Goal: Task Accomplishment & Management: Complete application form

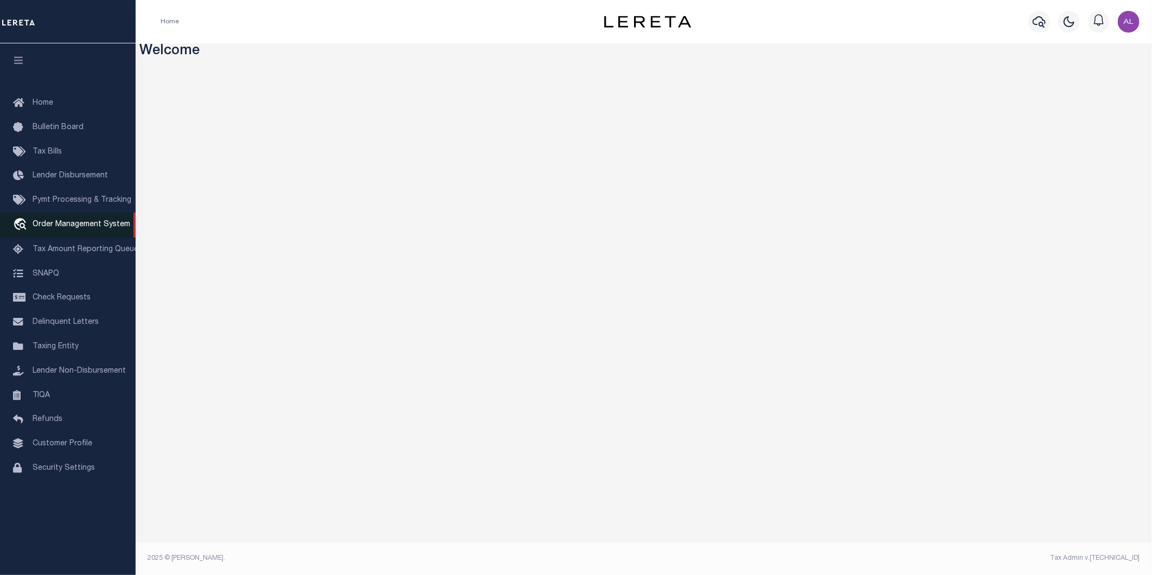
click at [63, 223] on span "Order Management System" at bounding box center [82, 225] width 98 height 8
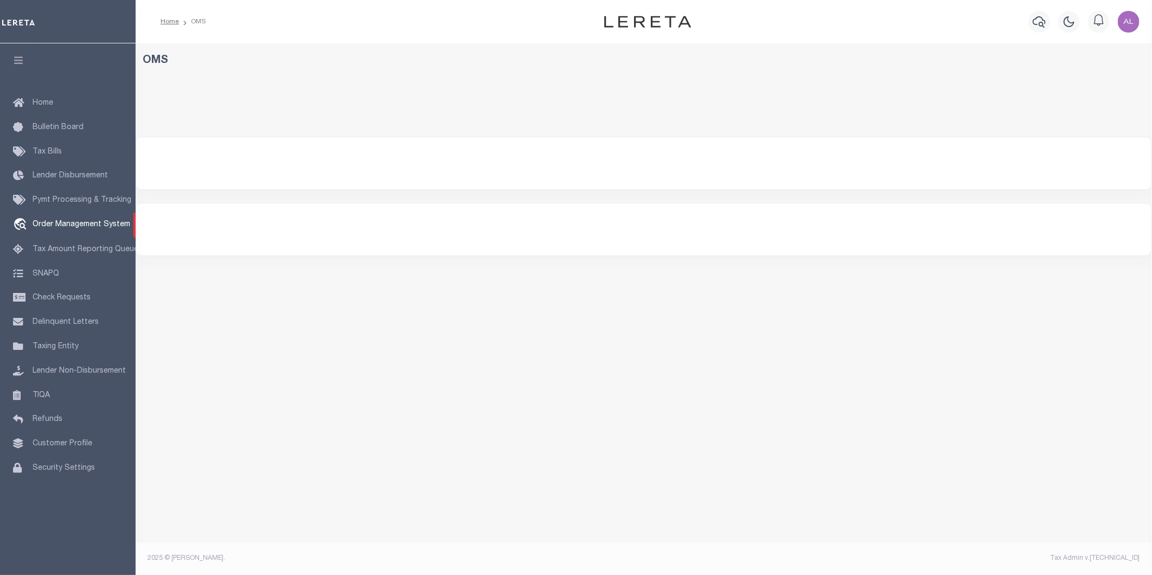
select select "200"
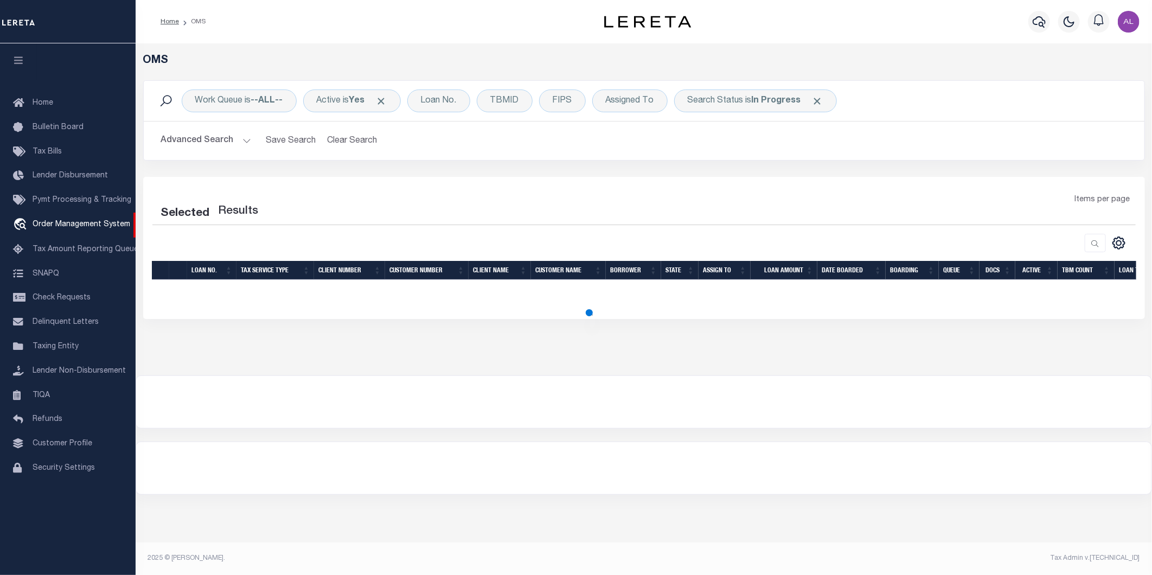
select select "200"
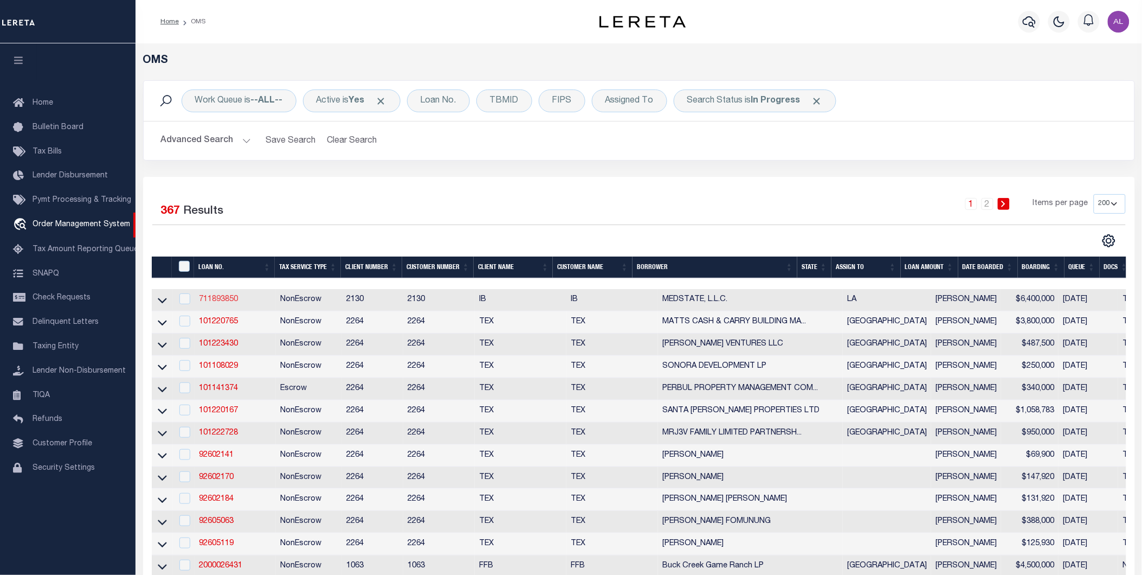
click at [232, 301] on link "711893850" at bounding box center [218, 300] width 39 height 8
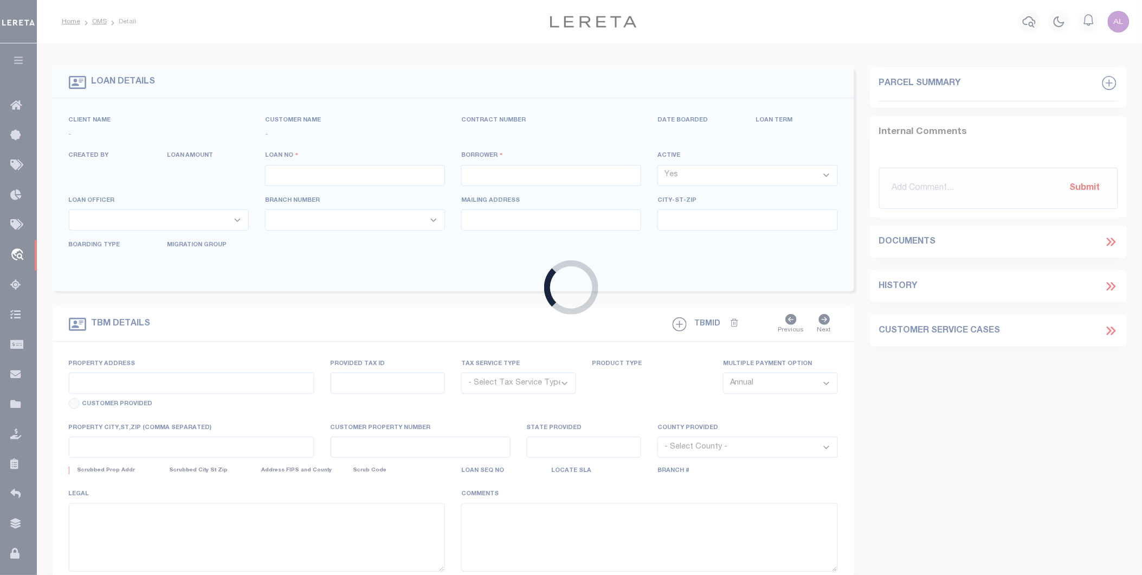
type input "711893850"
type input "MEDSTATE, L.L.C."
select select
type input "1203 S. TYLER ST., UNIT 3 AND 2-X"
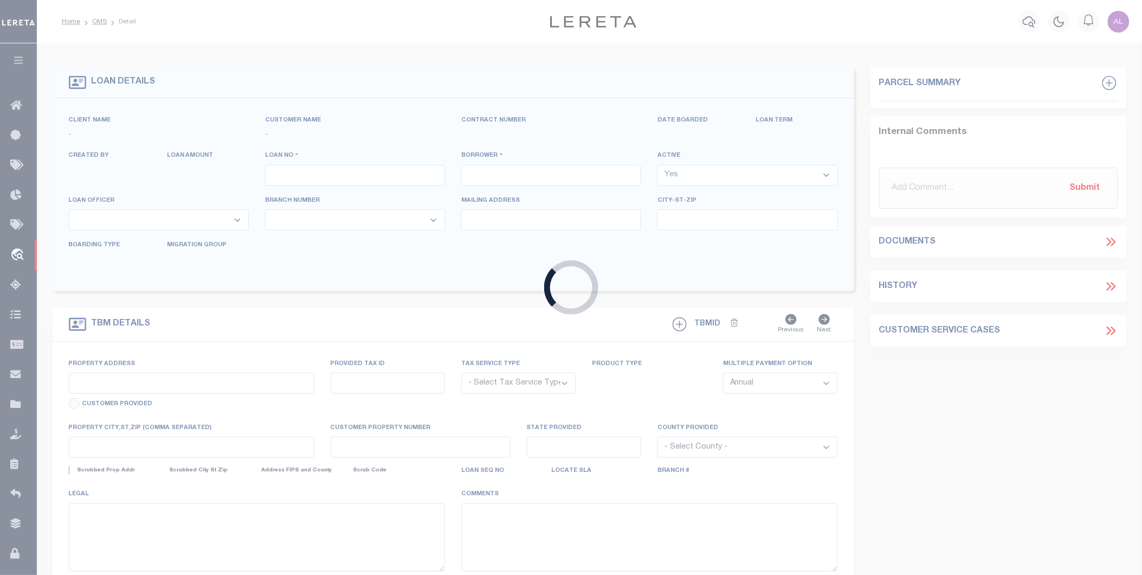
type input "COVINGTON LA 70433"
select select "NonEscrow"
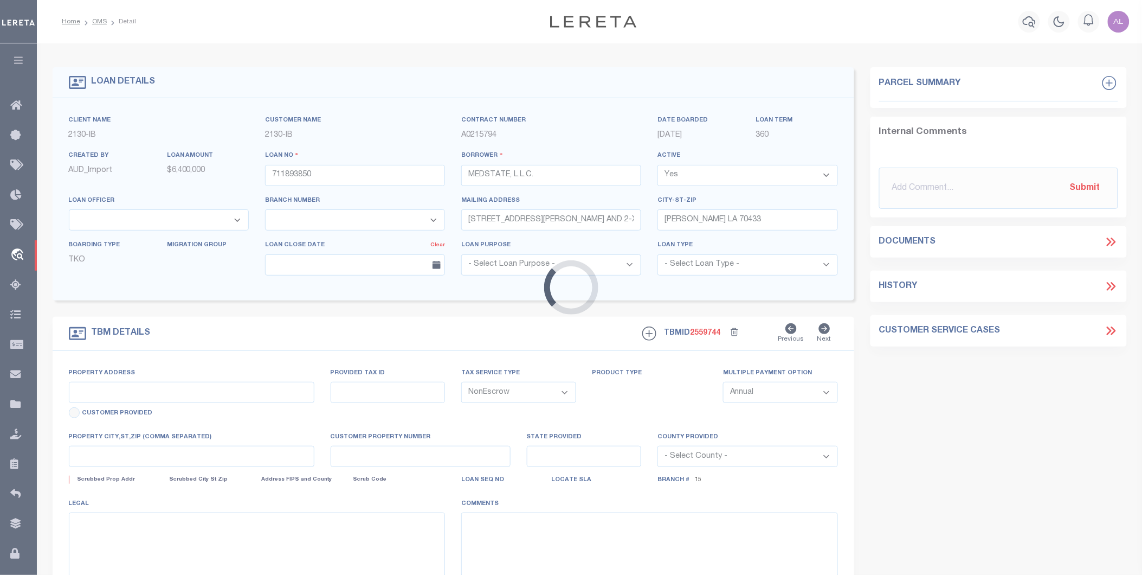
select select "4950"
select select "2464"
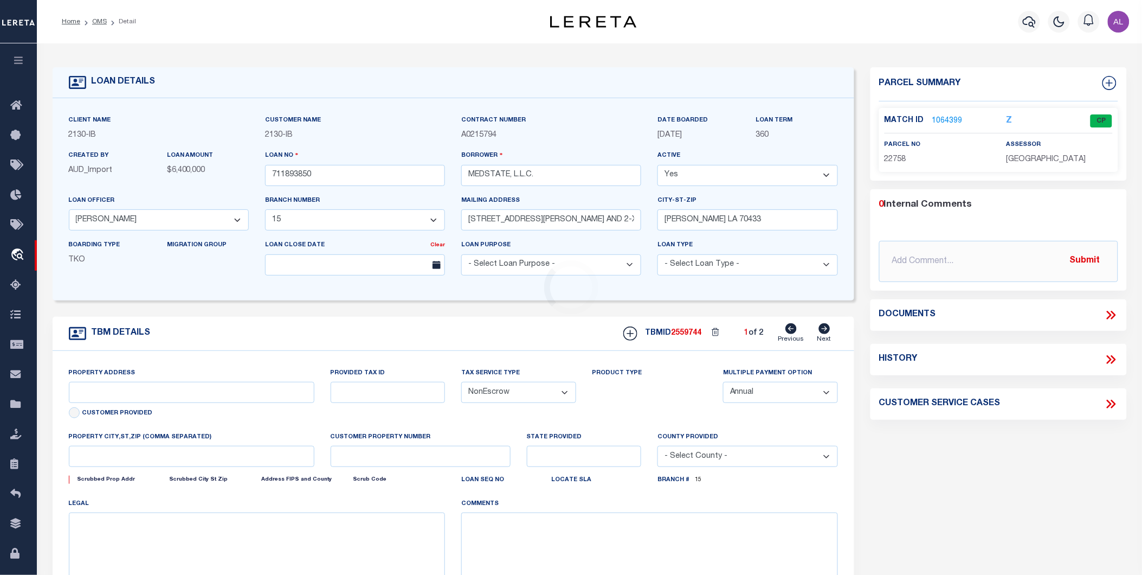
type input "1203 S. TYLER ST., UNIT 3 AND 2-X"
type input "1068111276"
select select
type input "COVINGTON LA 70433"
type input "Eastern"
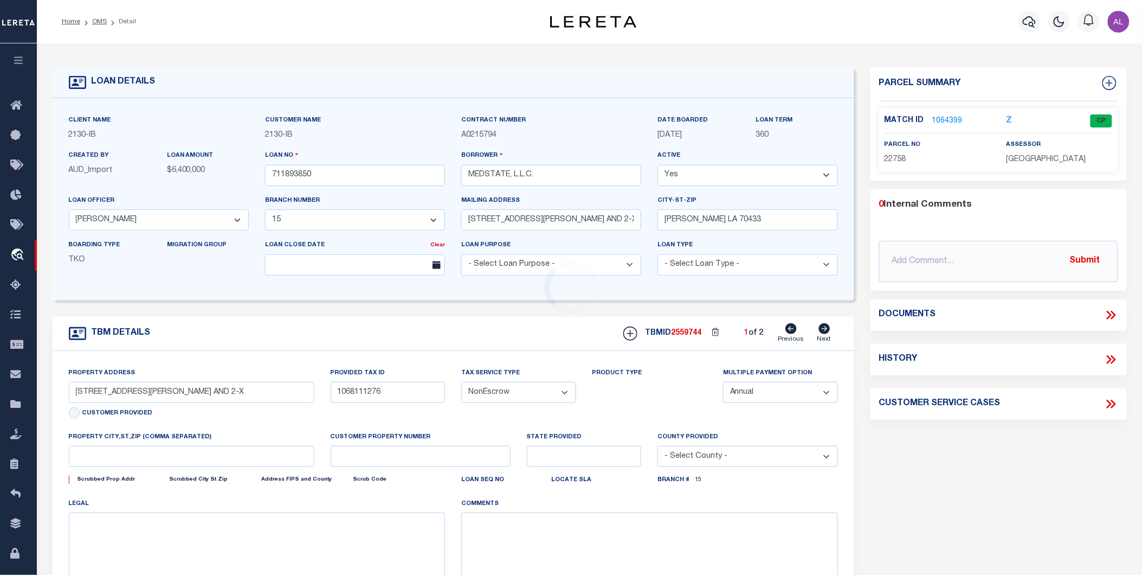
type input "LA"
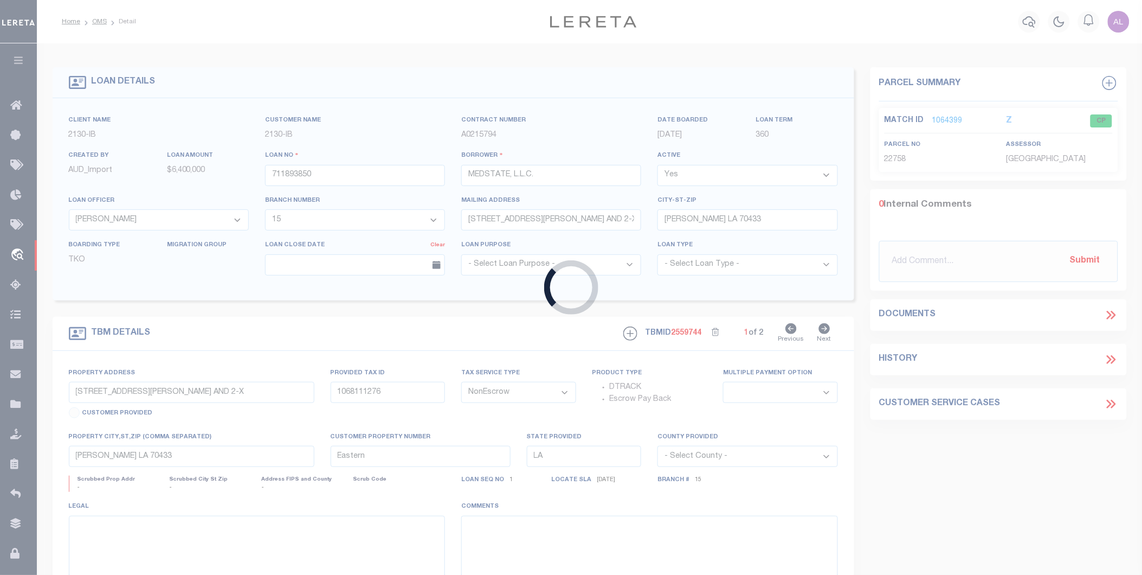
type input "600001970"
type input "SUZANNE DIDLY"
select select
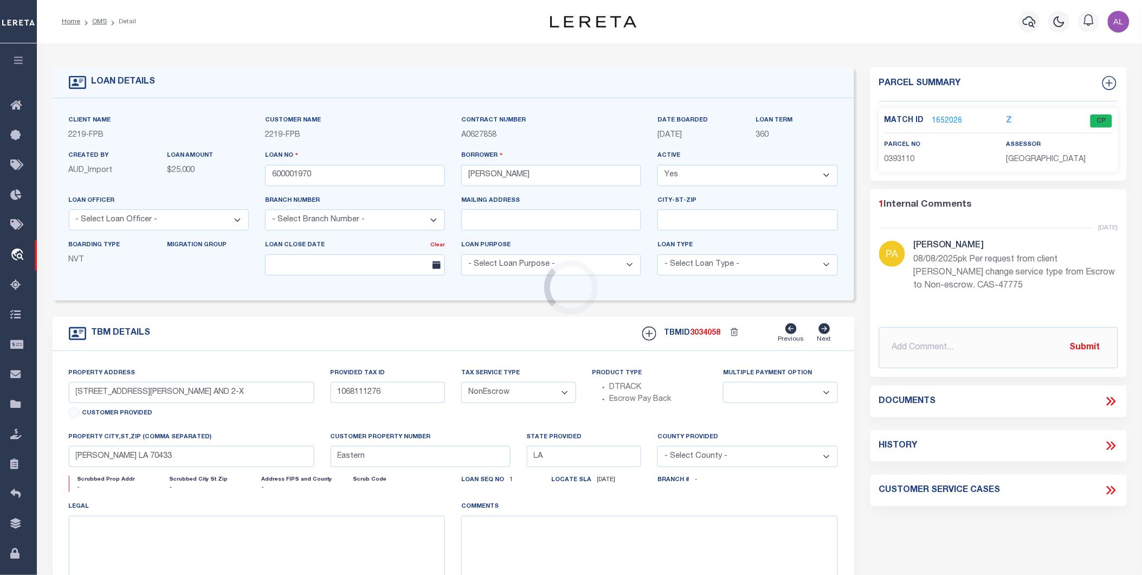
type input "2766 E BITTER BRUSHDR"
type input "0393110"
select select
type input "PARK CITY UT 84098"
type input "UT"
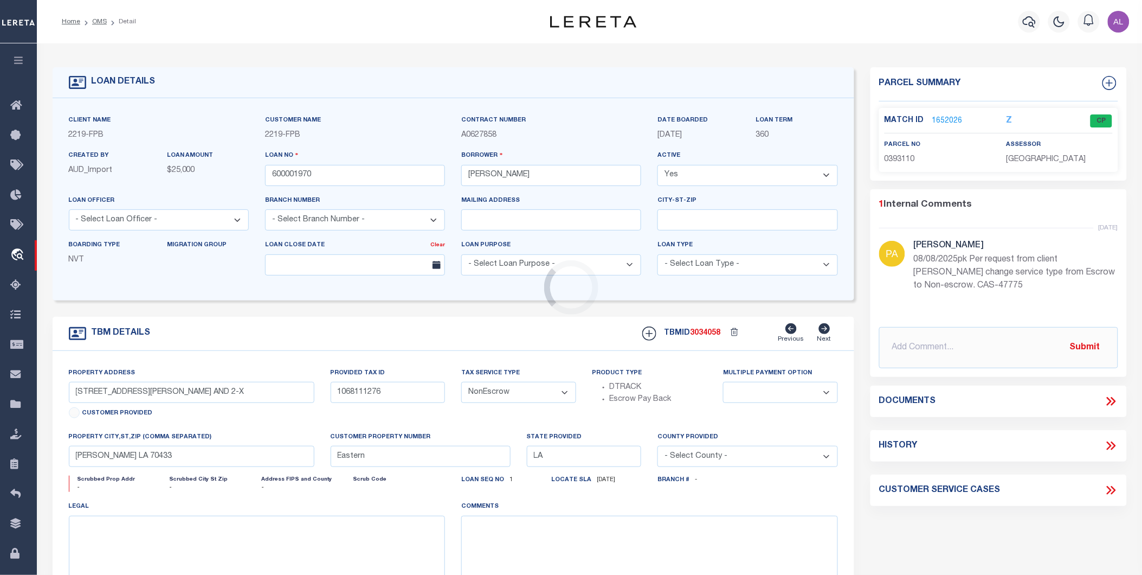
type textarea "Liability subject to parcel provided"
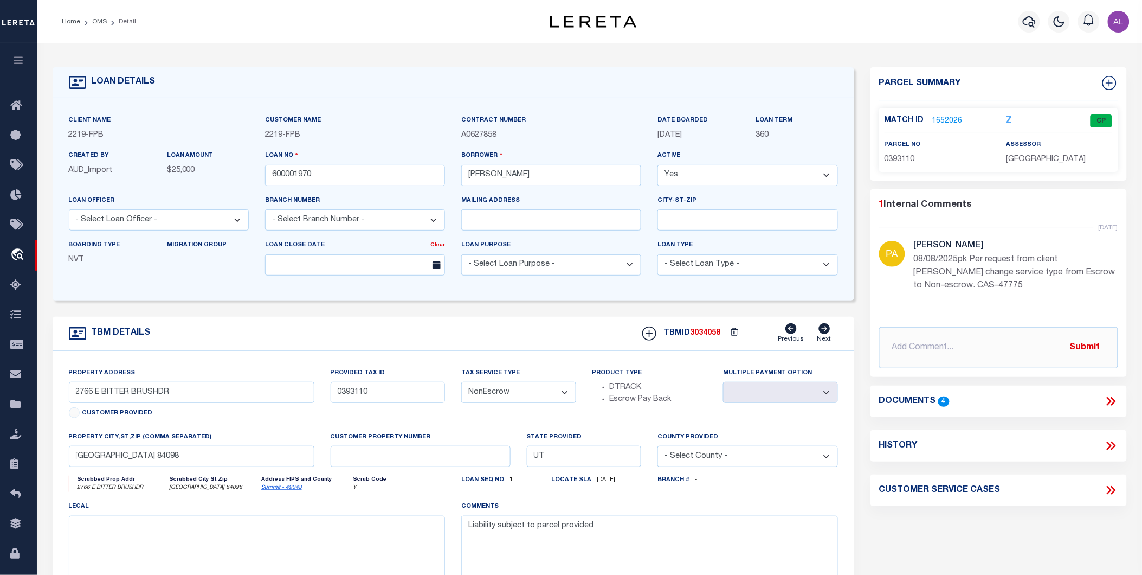
click at [943, 121] on link "1652026" at bounding box center [948, 120] width 30 height 11
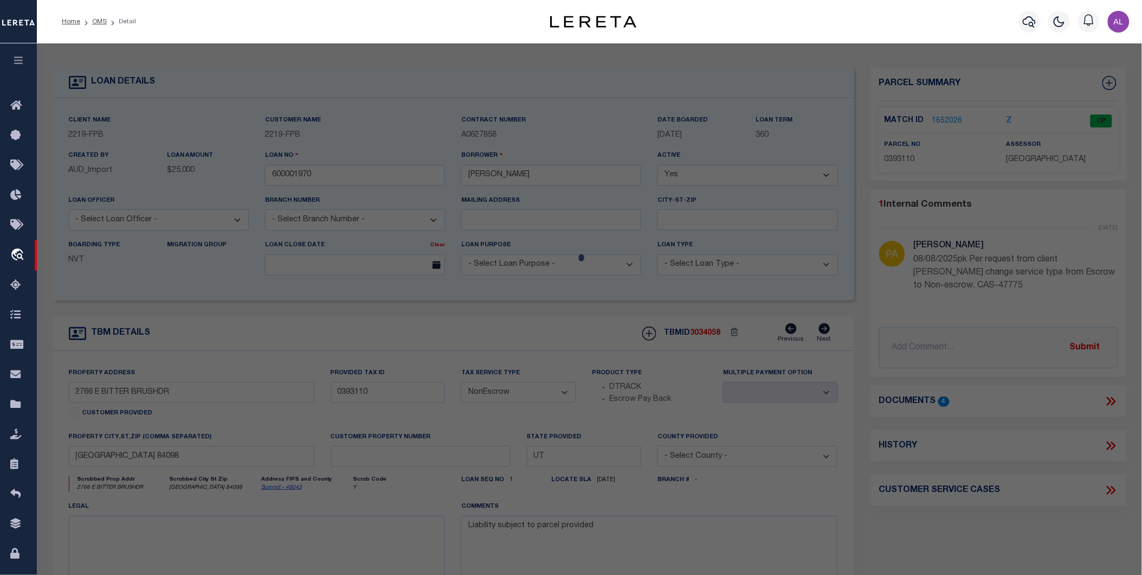
checkbox input "false"
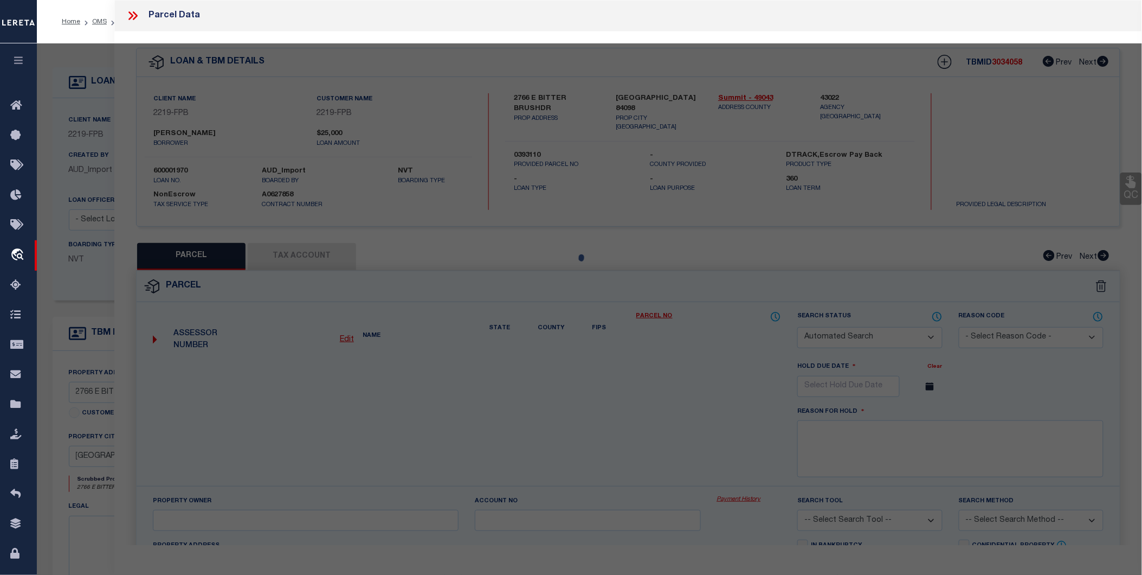
select select "CP"
type input "DILDY SUZANNE (JT)"
select select
type input "2766 E BITTERBRUSH DR ,"
checkbox input "false"
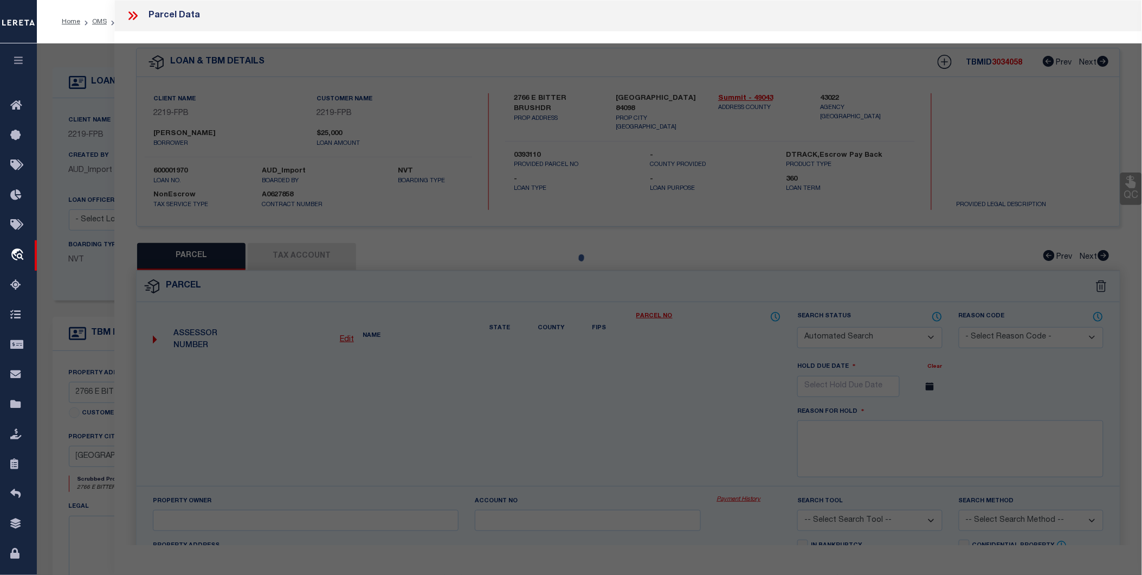
type input "UT"
type textarea "LOT 51 WEST VIEW SUBDIVISION; ACCORDING TO THE OFFICIAL PLAT ON FILE IN THE SUM…"
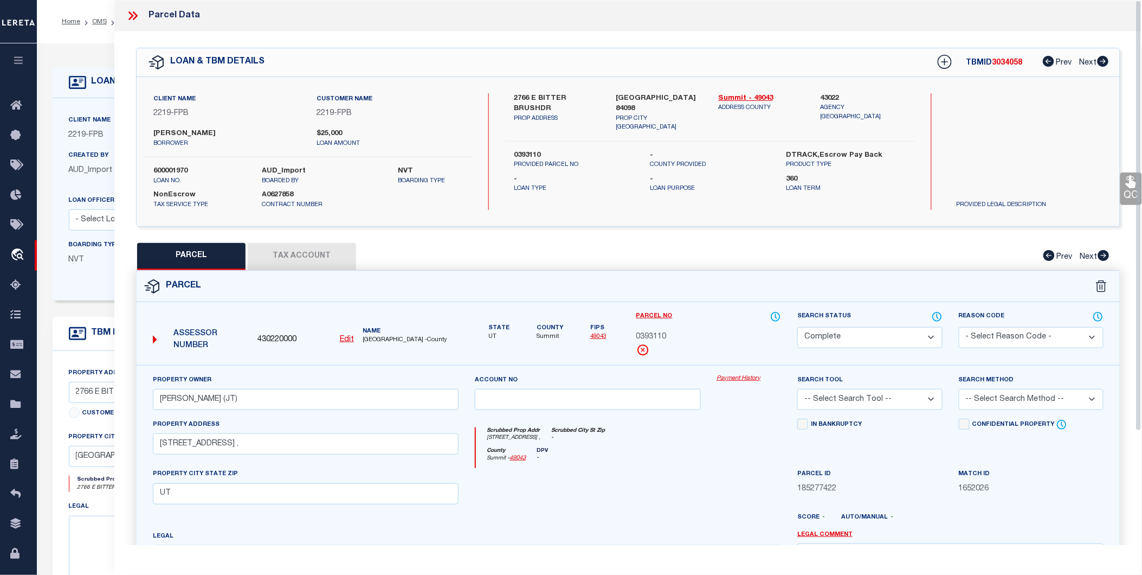
click at [754, 378] on link "Payment History" at bounding box center [749, 378] width 65 height 9
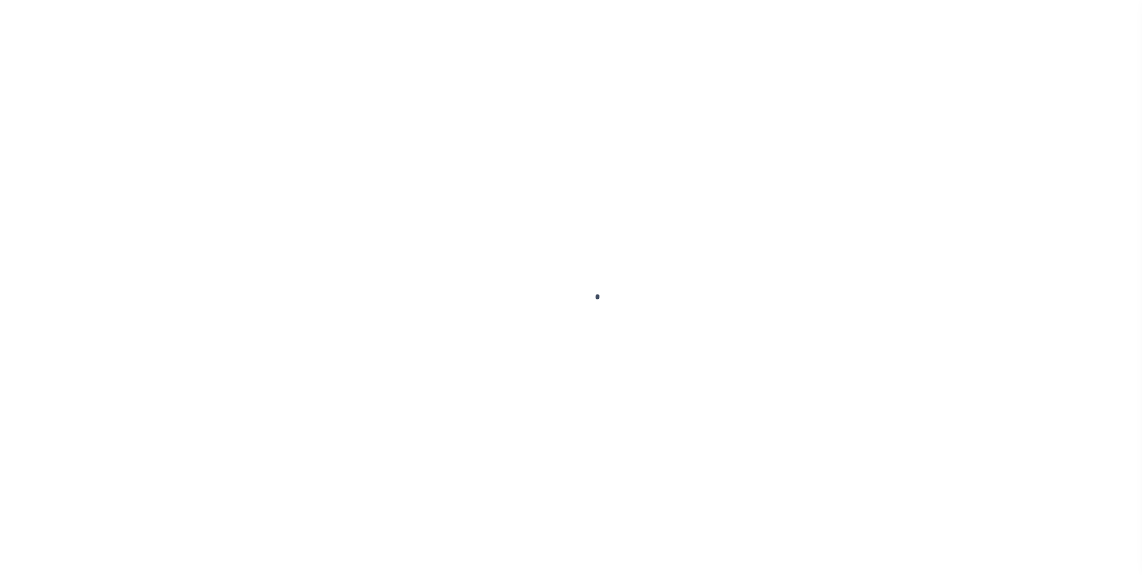
select select "10707"
select select "3266"
select select "100"
select select "NonEscrow"
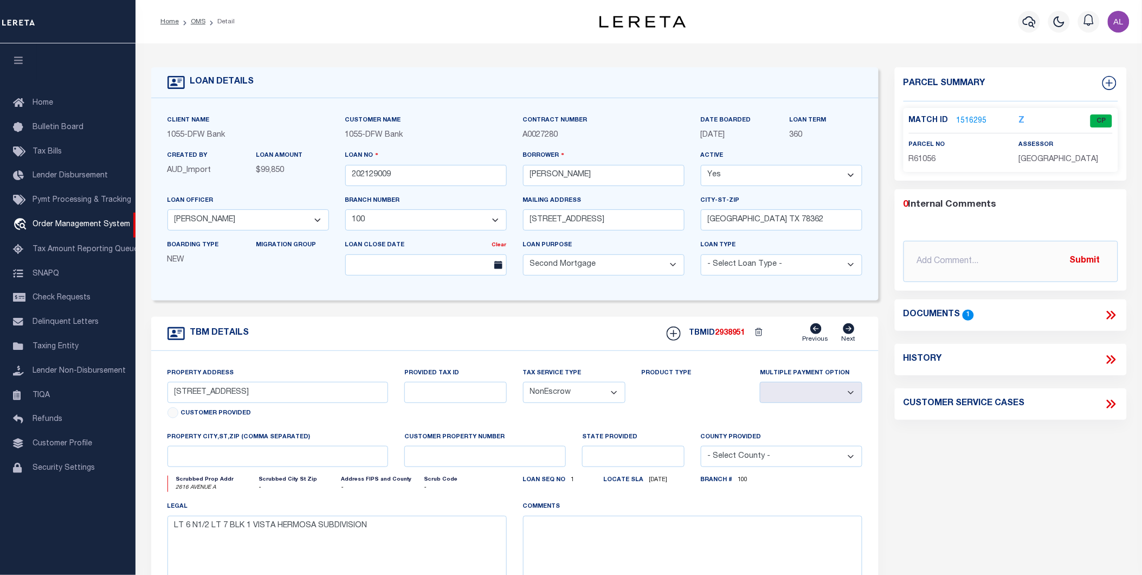
click at [974, 120] on link "1516295" at bounding box center [972, 120] width 30 height 11
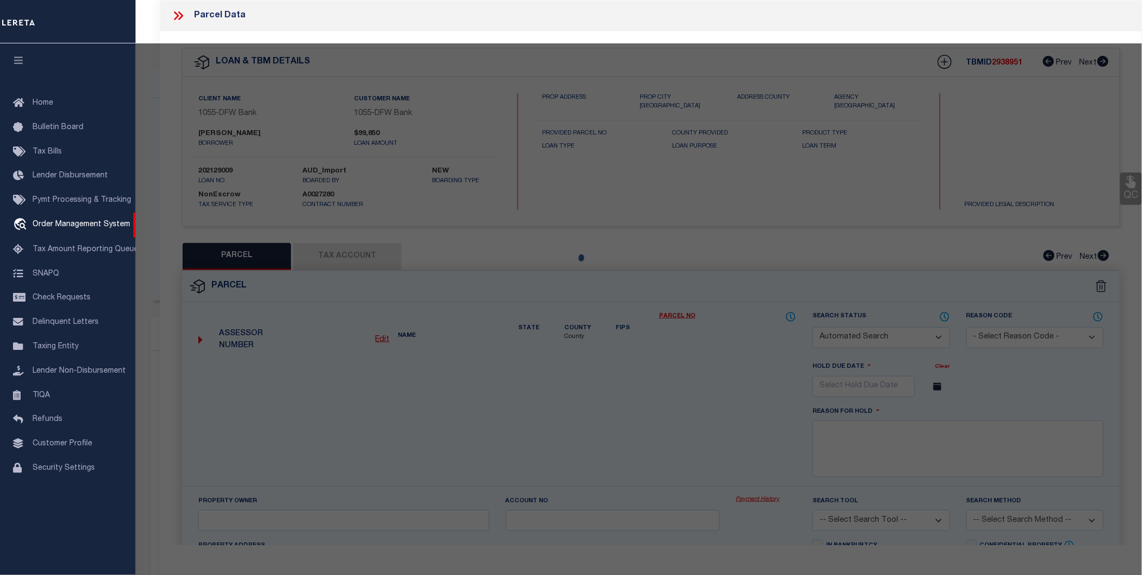
checkbox input "false"
select select "CP"
type input "RIOJAS ROY ALAN JR"
select select
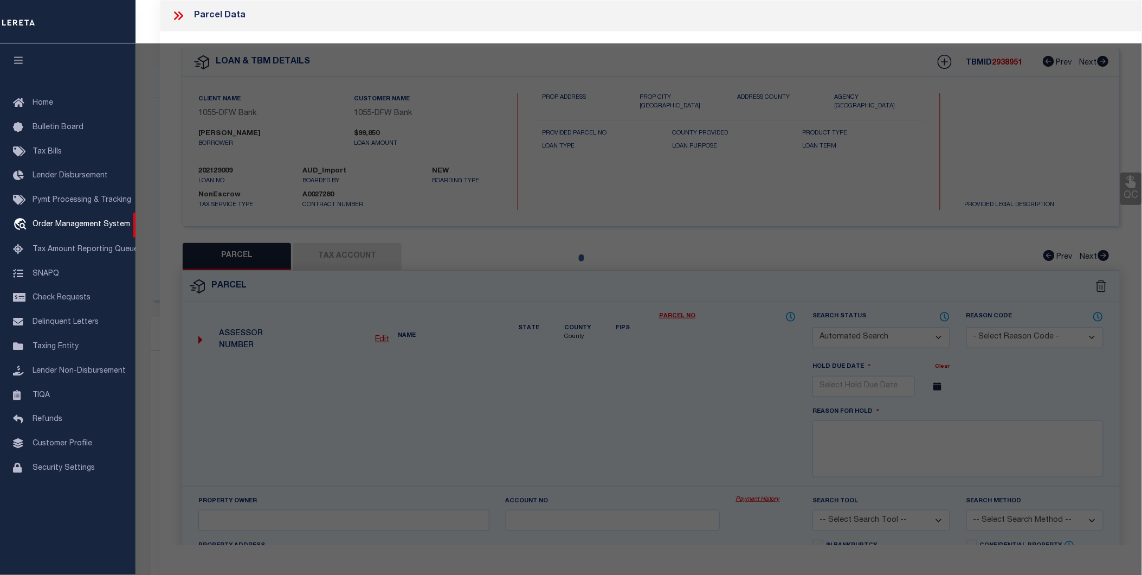
type input "02616 AVE A"
checkbox input "false"
type input "INGLESIDE TX 78362"
type textarea "VISTA HERMOSA BLK 1 LT 6 & N/2 LT 7"
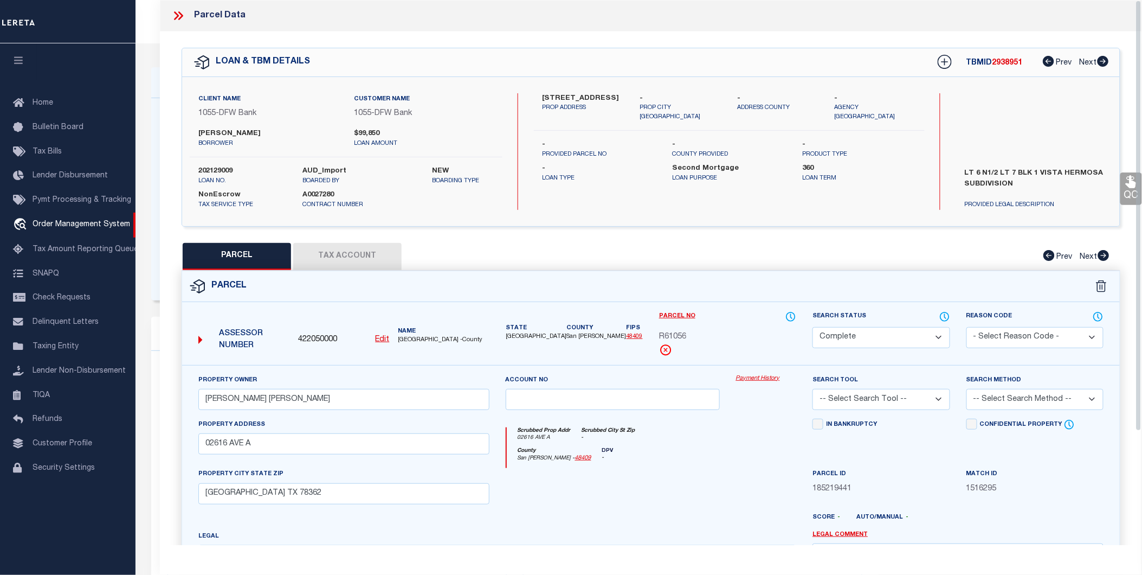
click at [763, 378] on link "Payment History" at bounding box center [766, 378] width 61 height 9
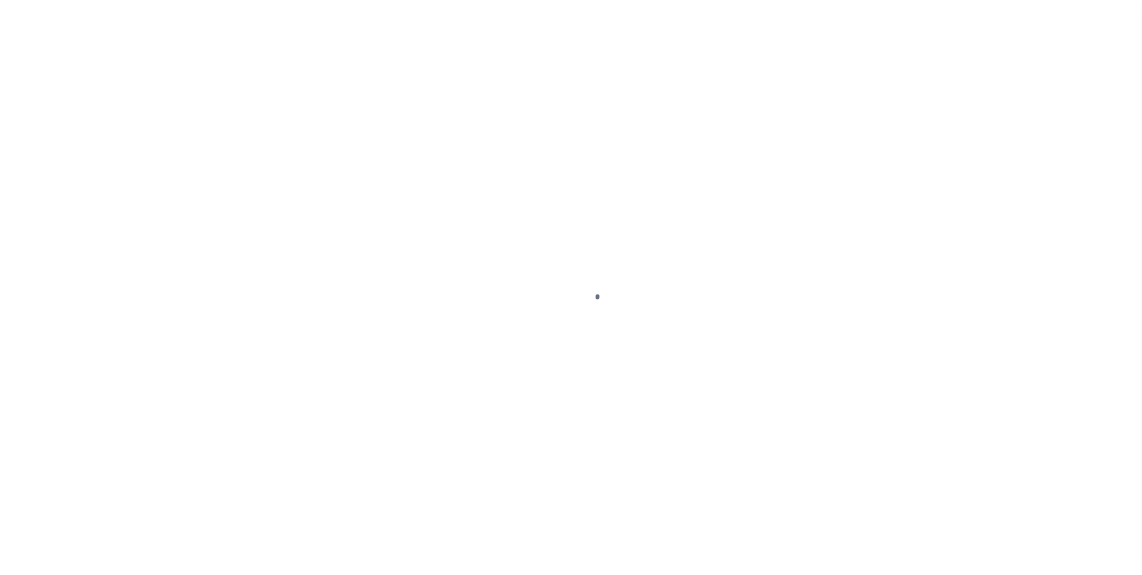
select select "Escrow"
type input "210 NUNDA AVE."
type input "14702/00036"
select select
type input "JERSEY CITY NJ 07302"
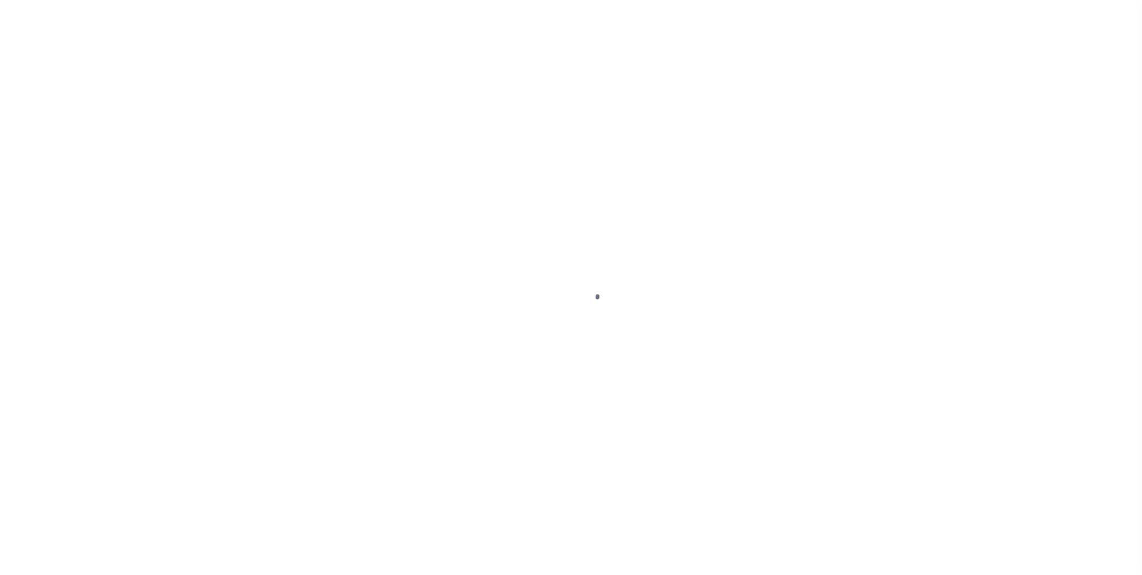
type textarea "REO"
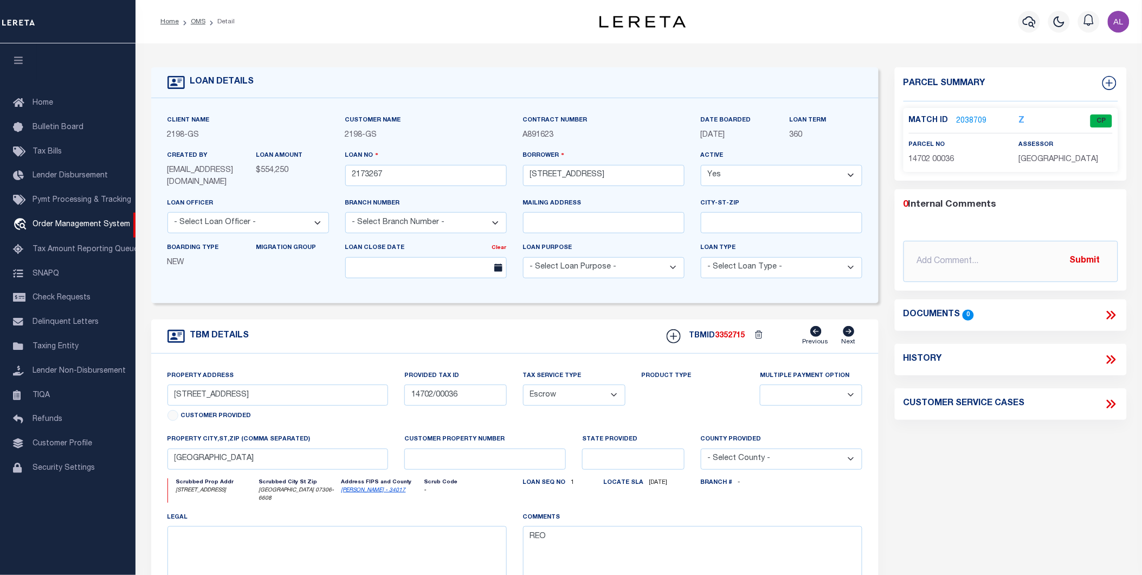
click at [978, 115] on link "2038709" at bounding box center [972, 120] width 30 height 11
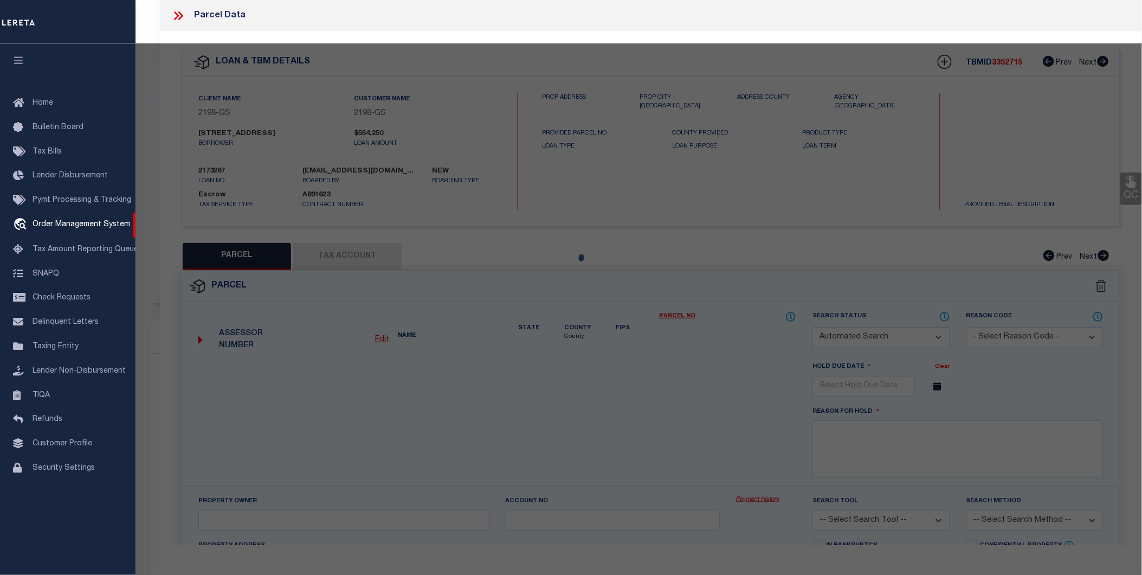
checkbox input "false"
select select "CP"
type input "210 NUNDA AVE., LLC"
select select "AGW"
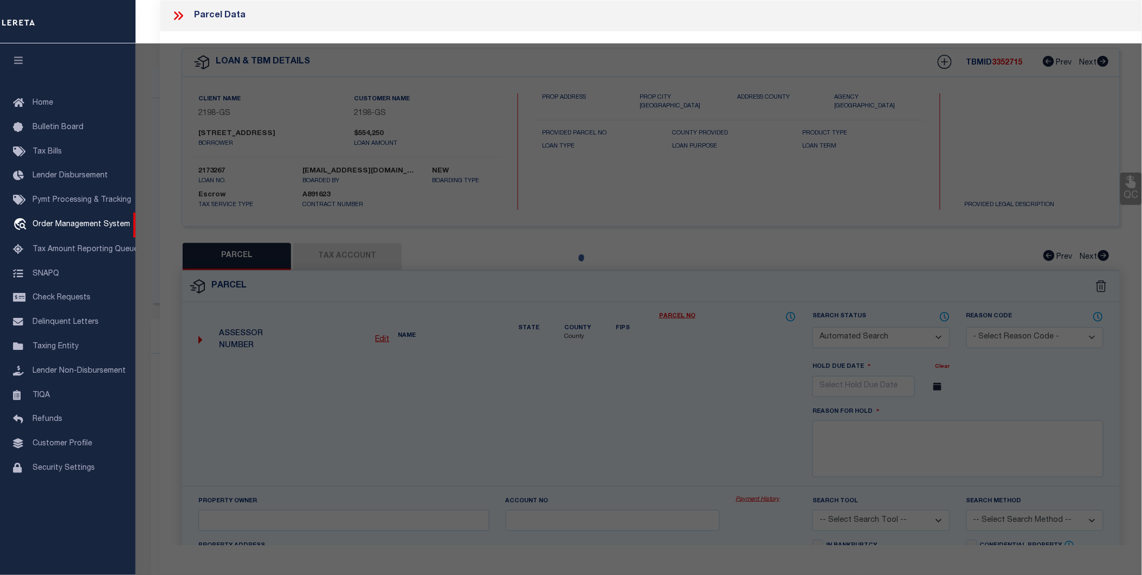
select select
type input "210 NUNDA AVE"
type input "JERSEY CITY NJ 07302"
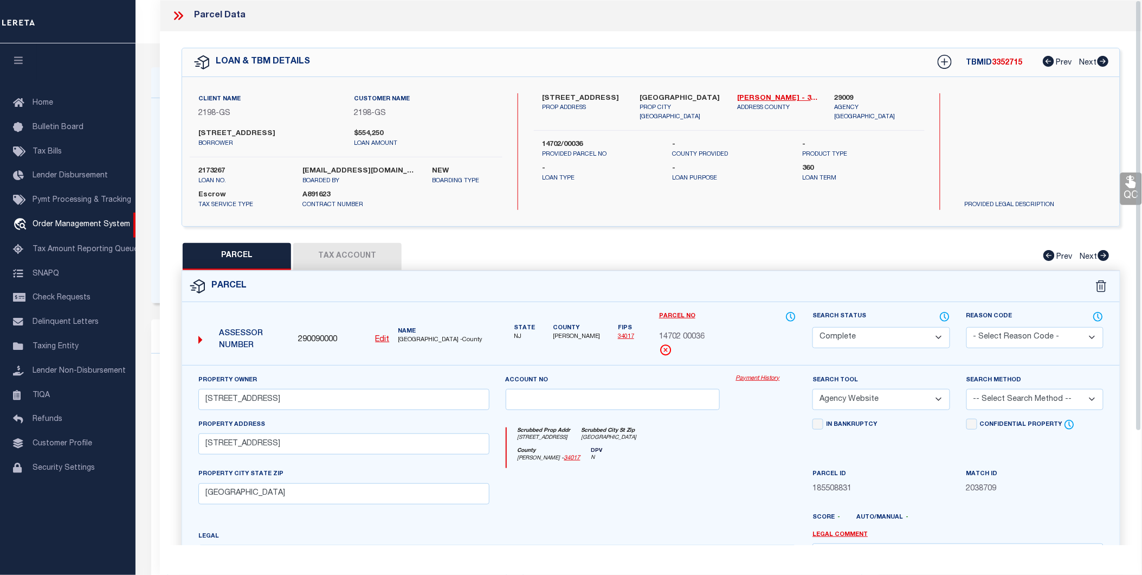
click at [754, 375] on link "Payment History" at bounding box center [766, 378] width 61 height 9
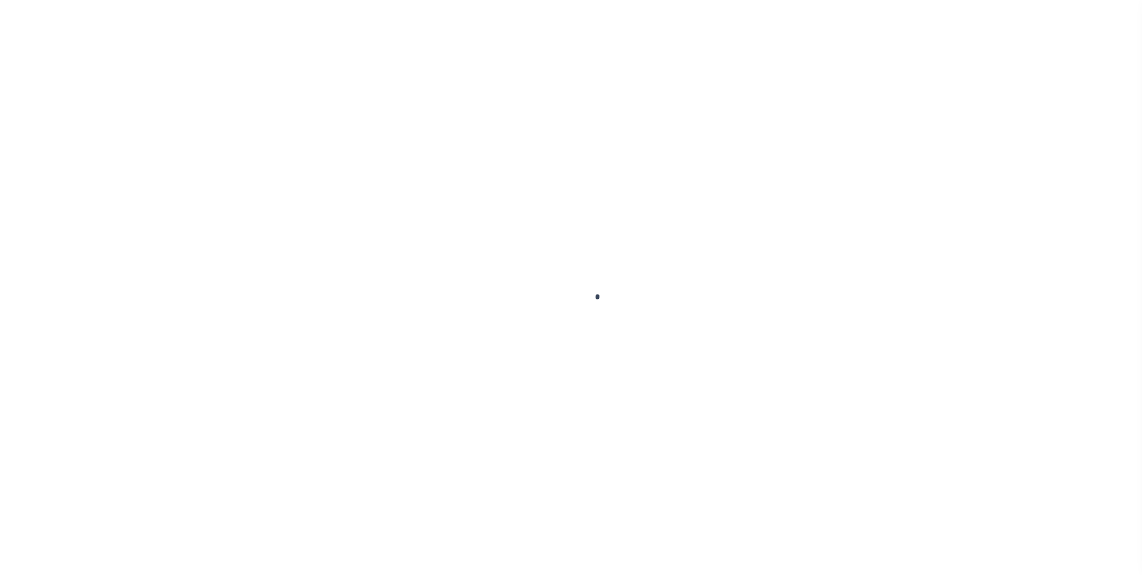
select select "Escrow"
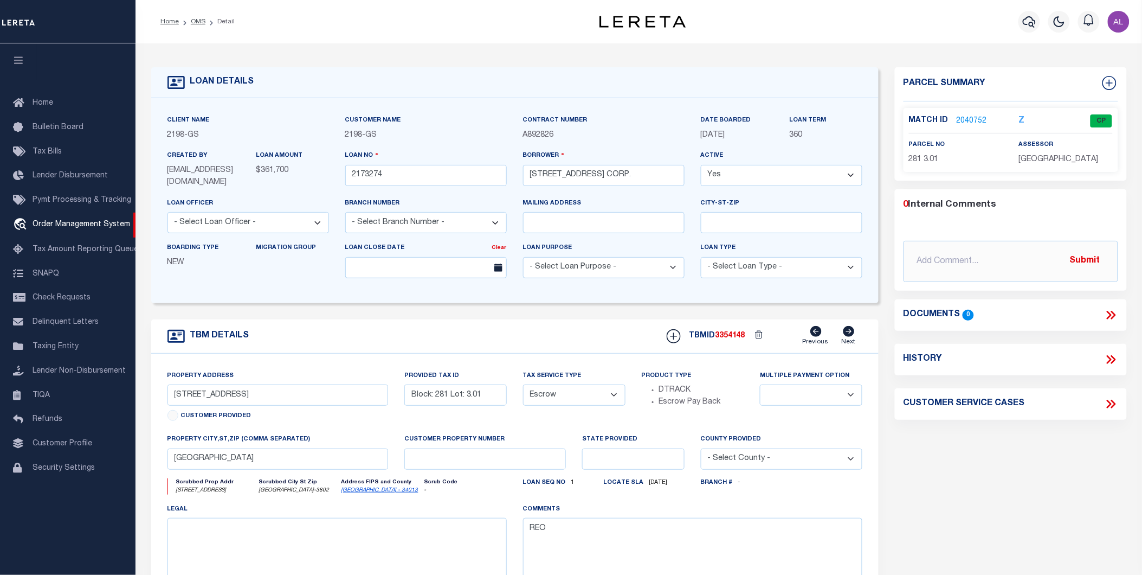
click at [971, 119] on link "2040752" at bounding box center [972, 120] width 30 height 11
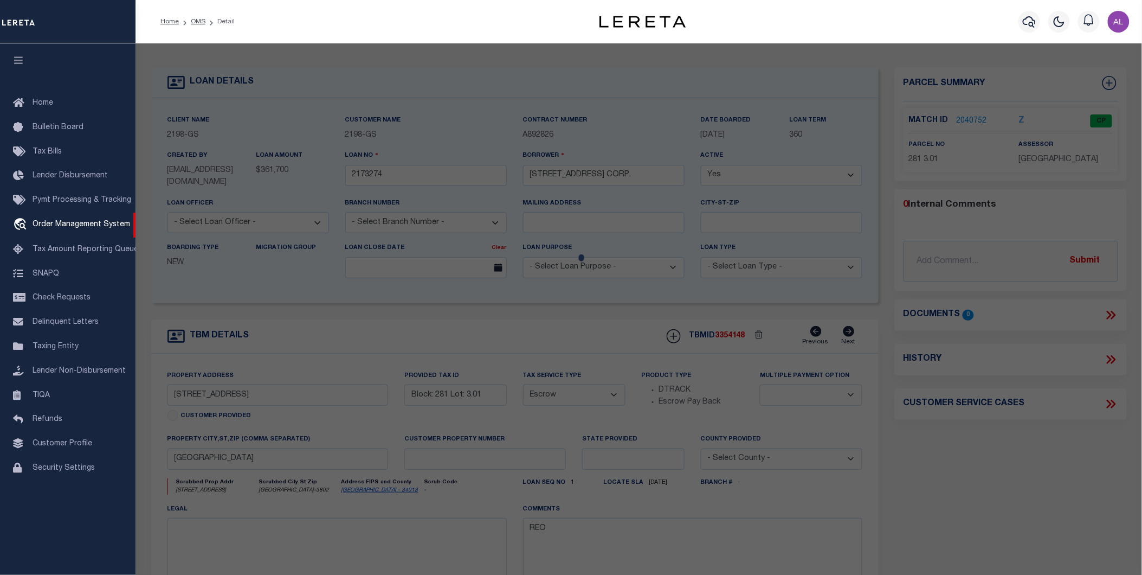
checkbox input "false"
select select "CP"
type input "240 N ARLINGTON AVE CORPORATION"
select select "AGW"
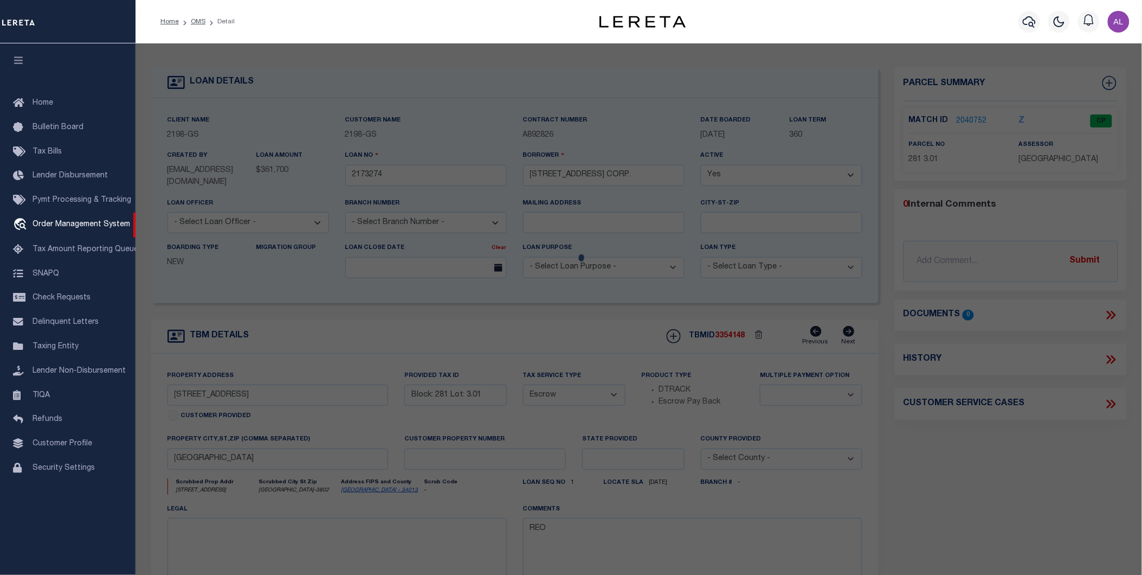
select select
type input "240 N ARLINGTON Ave"
type input "EAST ORANGE NJ 07017"
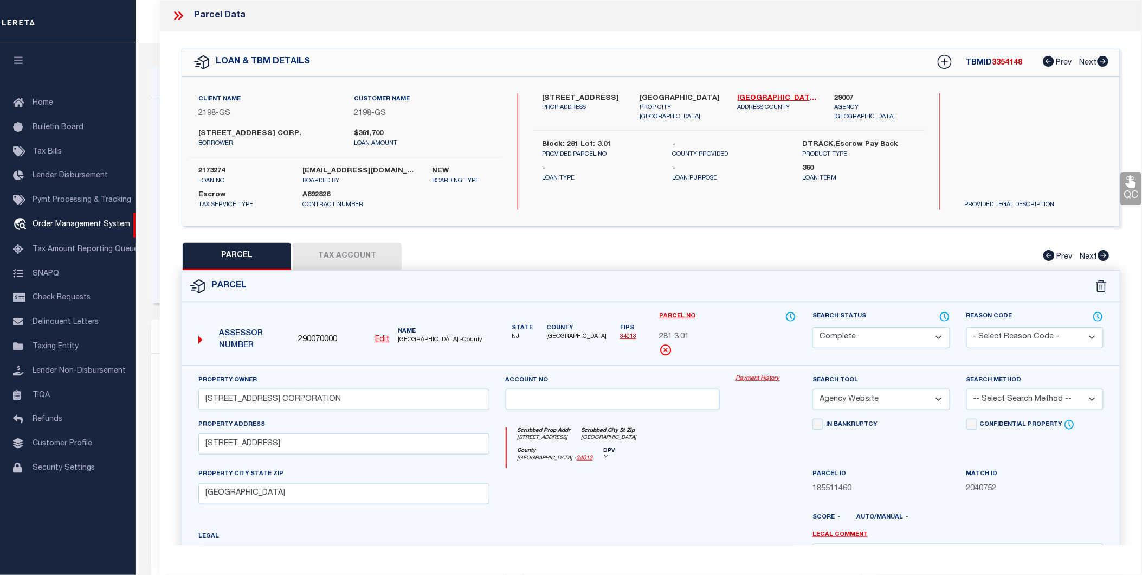
click at [768, 380] on link "Payment History" at bounding box center [766, 378] width 61 height 9
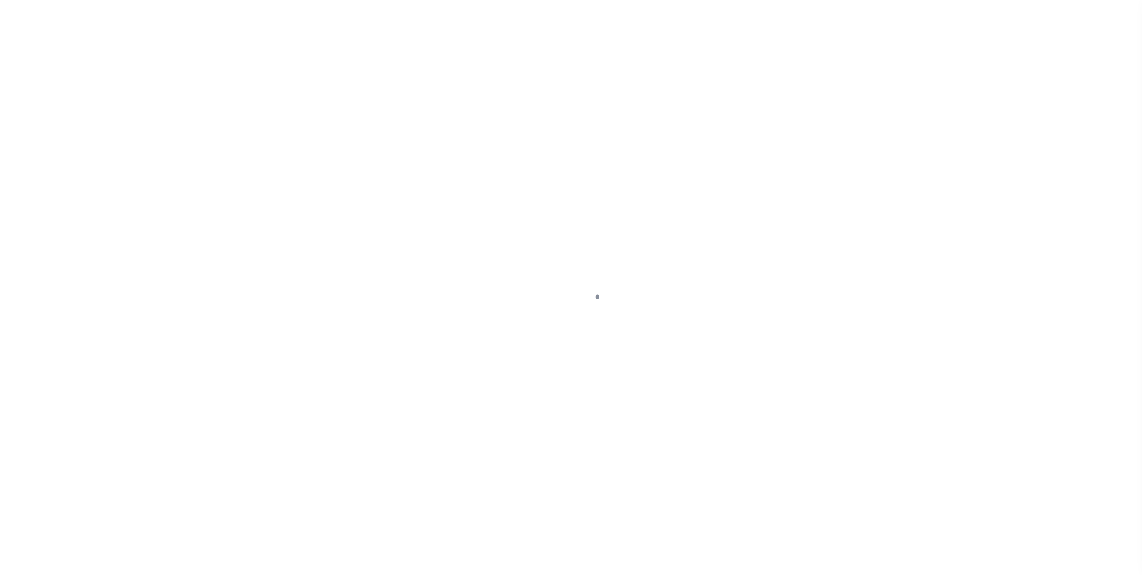
select select "100"
select select "NonEscrow"
type input "[STREET_ADDRESS][PERSON_NAME]"
type input "1177220010018"
select select
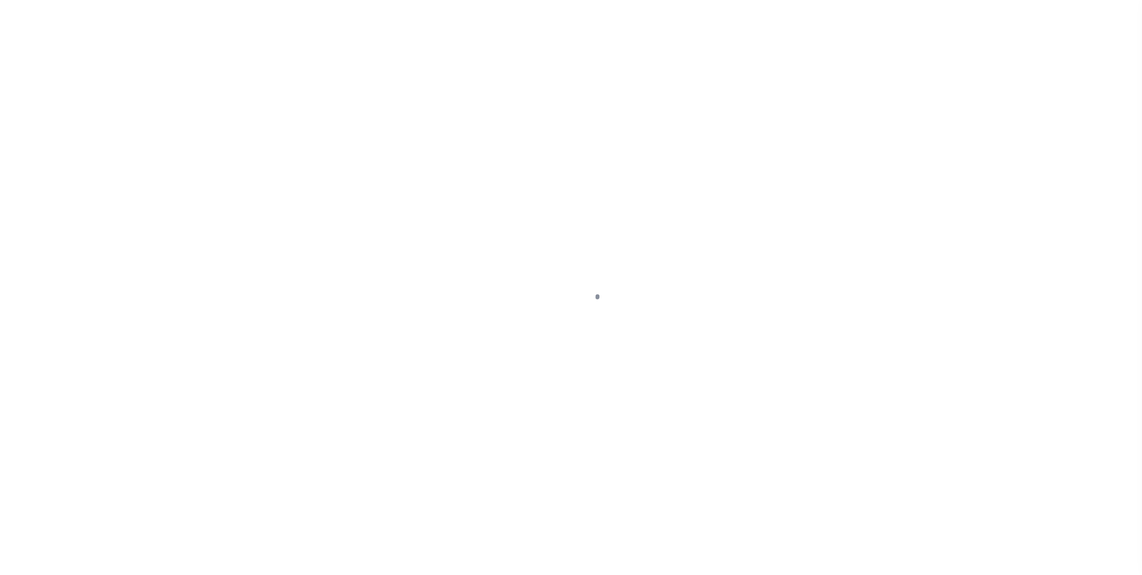
type textarea "[STREET_ADDRESS]"
select select "10536"
select select "4037"
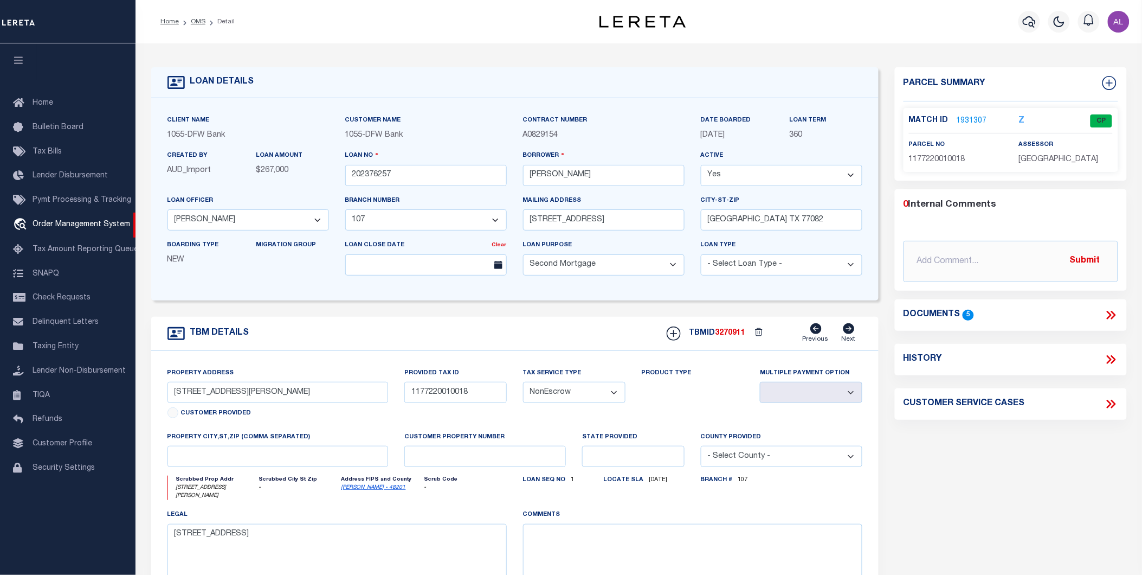
click at [964, 117] on link "1931307" at bounding box center [972, 120] width 30 height 11
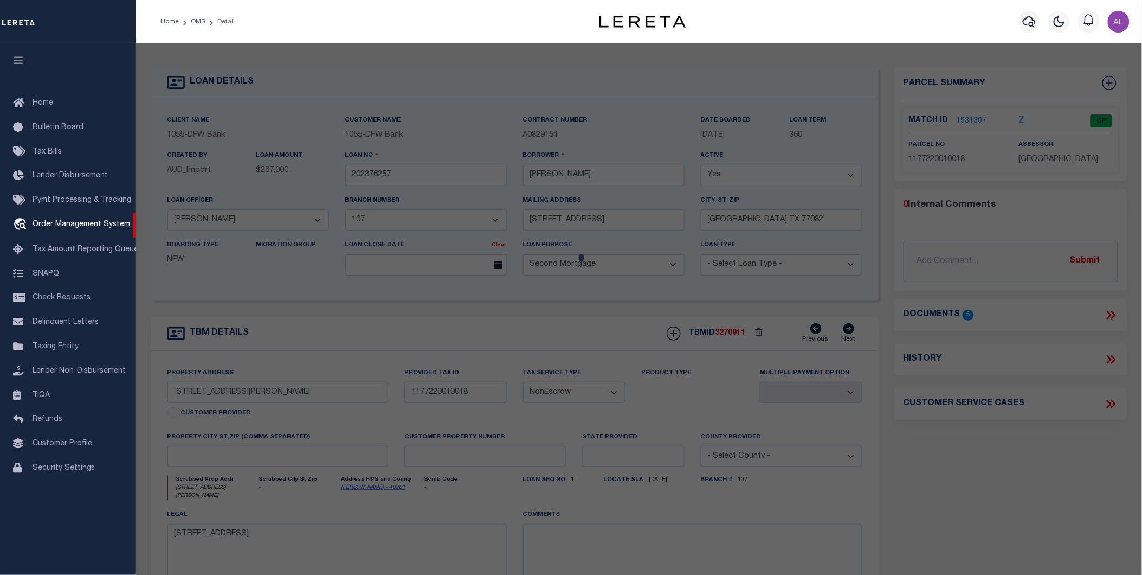
checkbox input "false"
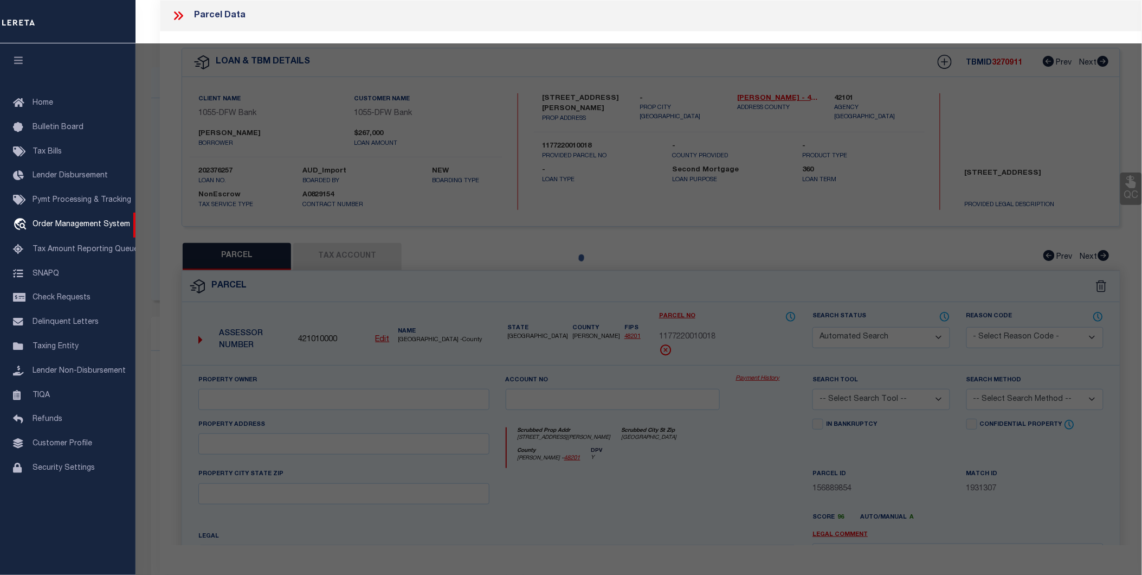
select select "CP"
type input "PEREZ ERIK A"
type input "13519 ANDREW WAY"
checkbox input "false"
type input "HOUSTON, TX 77082"
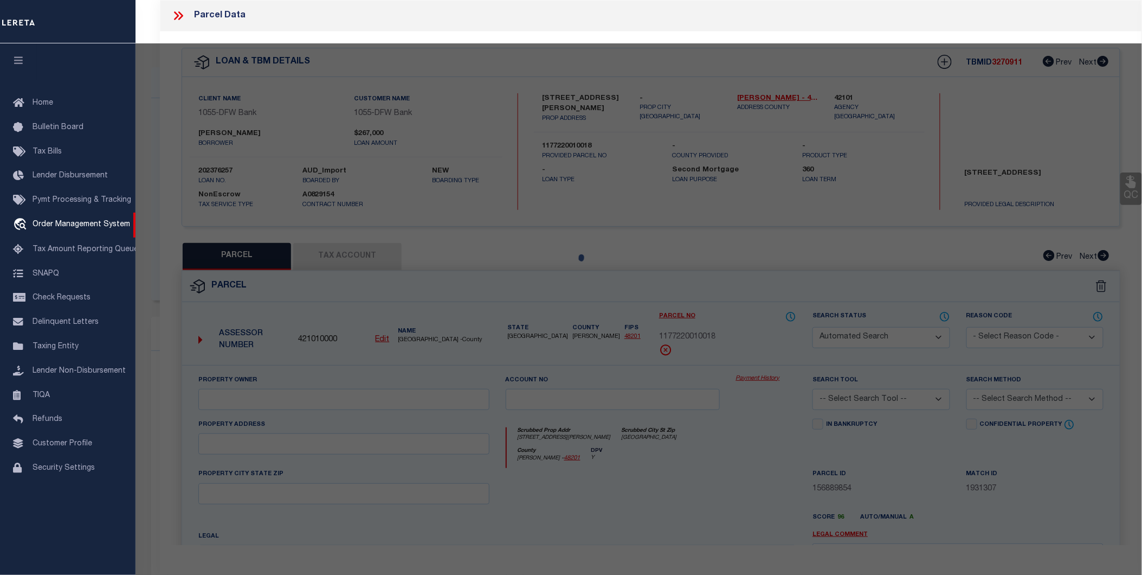
type textarea "LT 18 BLK 1 WEST HAMPTON ESTATES SEC 1"
type textarea "Tax ID Special Project"
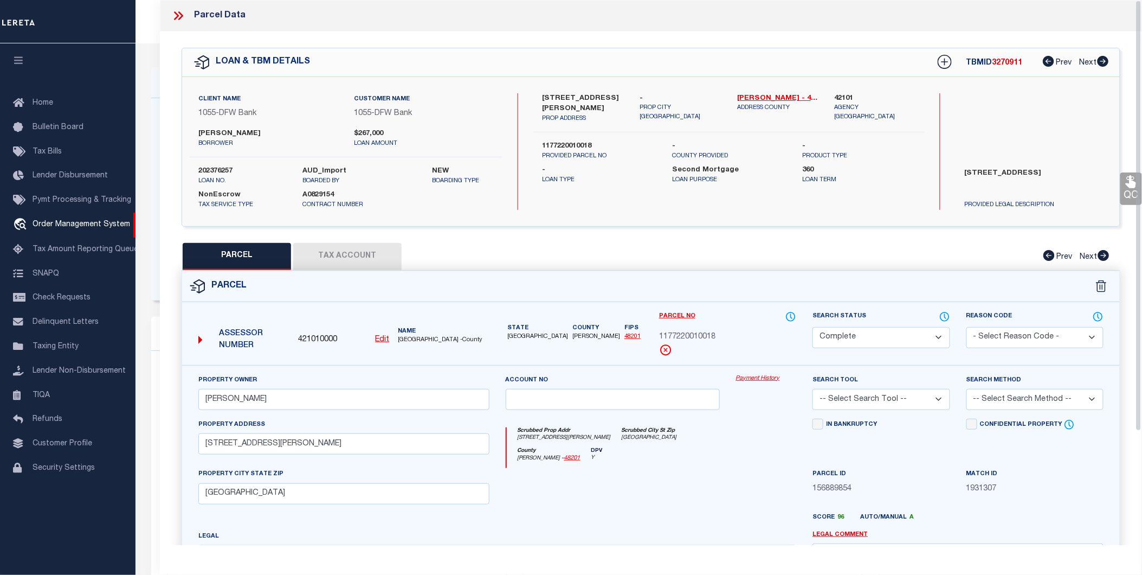
click at [757, 374] on link "Payment History" at bounding box center [766, 378] width 61 height 9
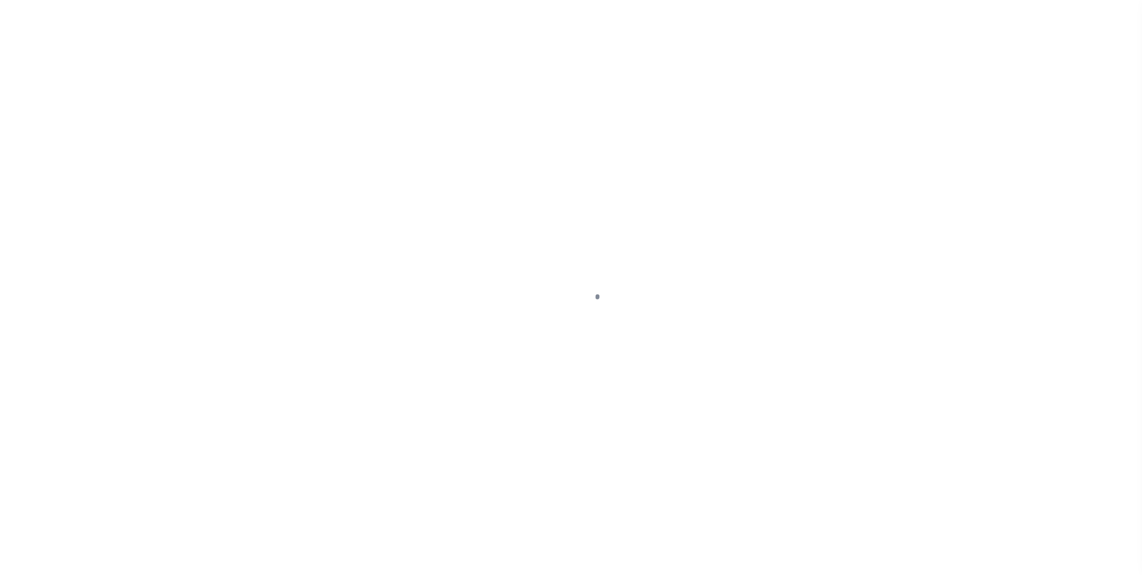
select select "14114"
select select "5539"
select select "1400"
select select "NonEscrow"
type input "[STREET_ADDRESS]"
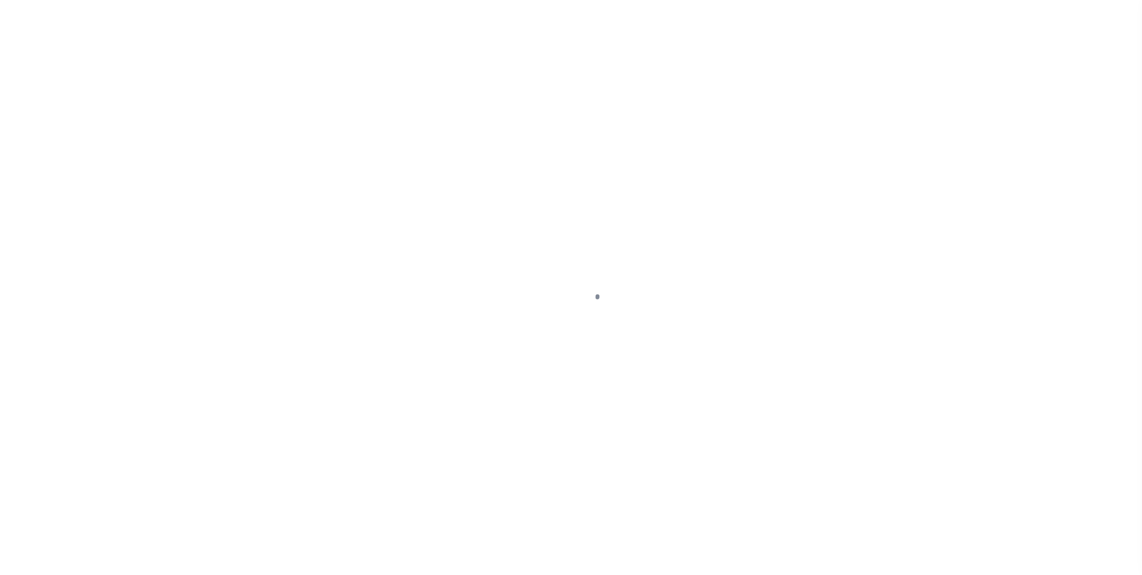
type input "001-242-18-00-4"
select select
type input "[GEOGRAPHIC_DATA]"
type input "GGL"
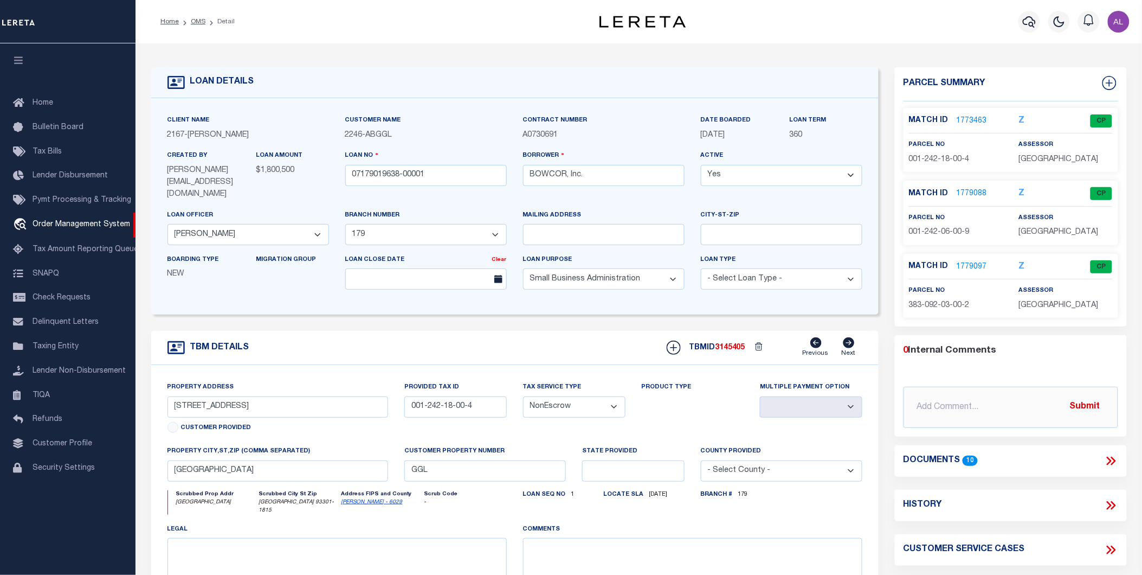
click at [964, 118] on link "1773463" at bounding box center [972, 120] width 30 height 11
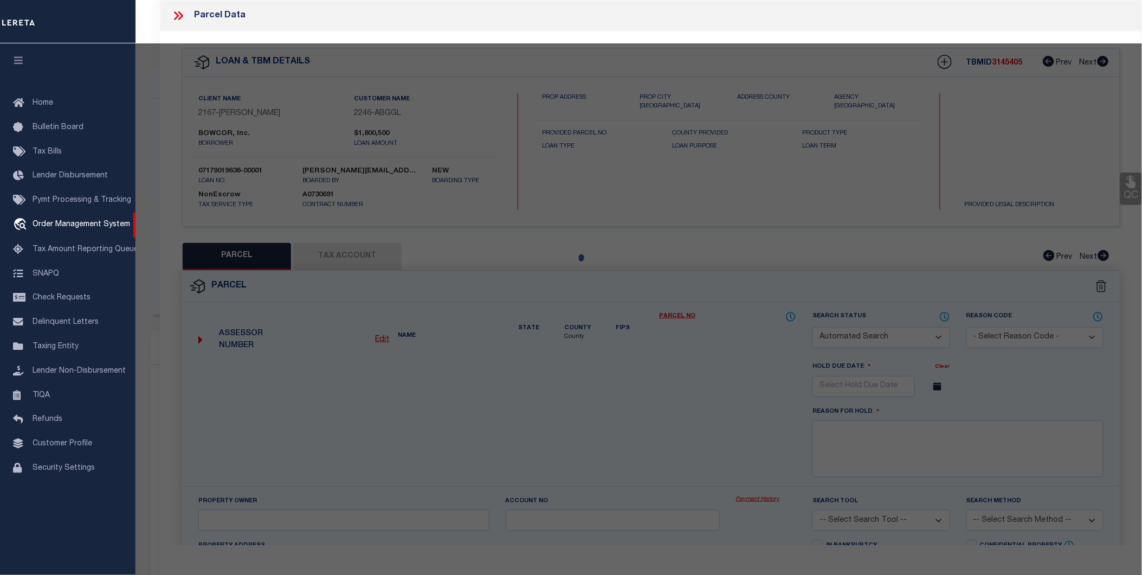
checkbox input "false"
select select "CP"
select select
type input "[STREET_ADDRESS]"
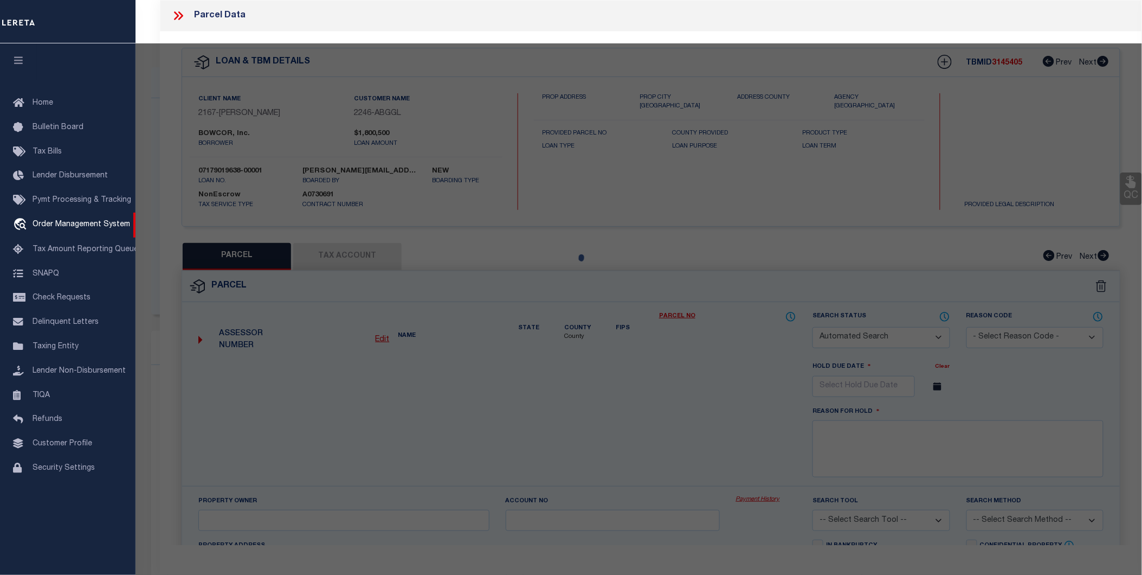
checkbox input "false"
type input "[GEOGRAPHIC_DATA]"
type textarea "TRACT 1472 7 PTN"
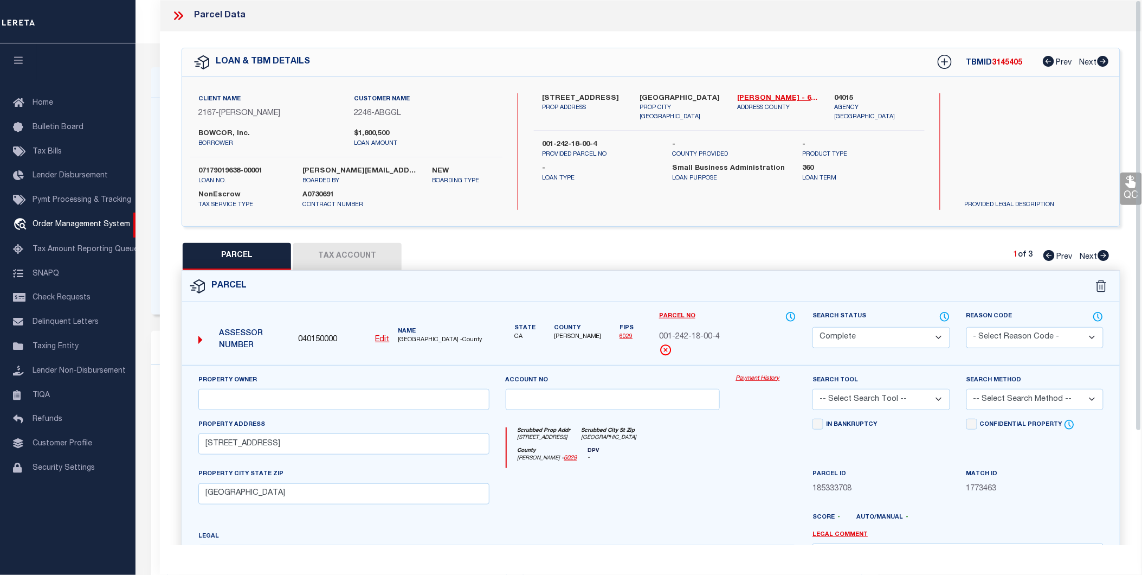
click at [766, 378] on link "Payment History" at bounding box center [766, 378] width 61 height 9
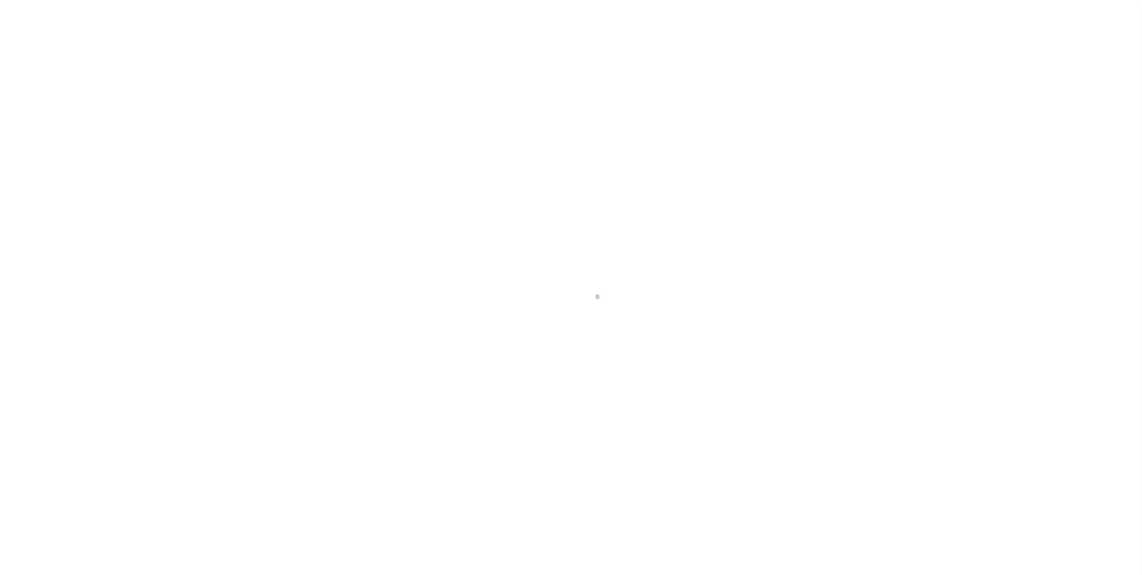
select select "14111"
select select "1400"
select select "NonEscrow"
select select "Fayette"
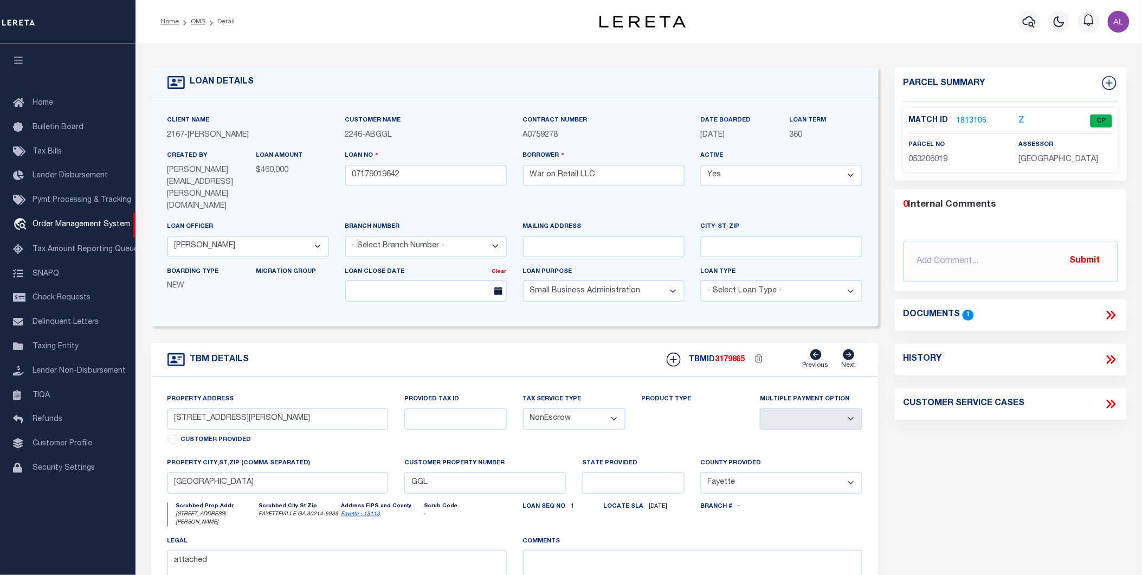
click at [970, 122] on link "1813106" at bounding box center [972, 120] width 30 height 11
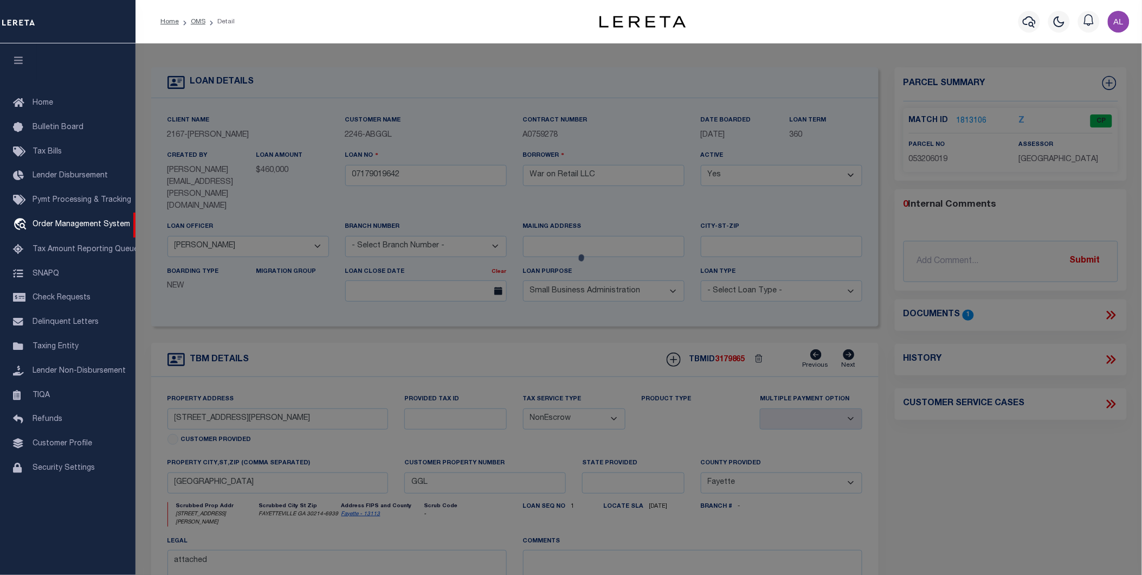
checkbox input "false"
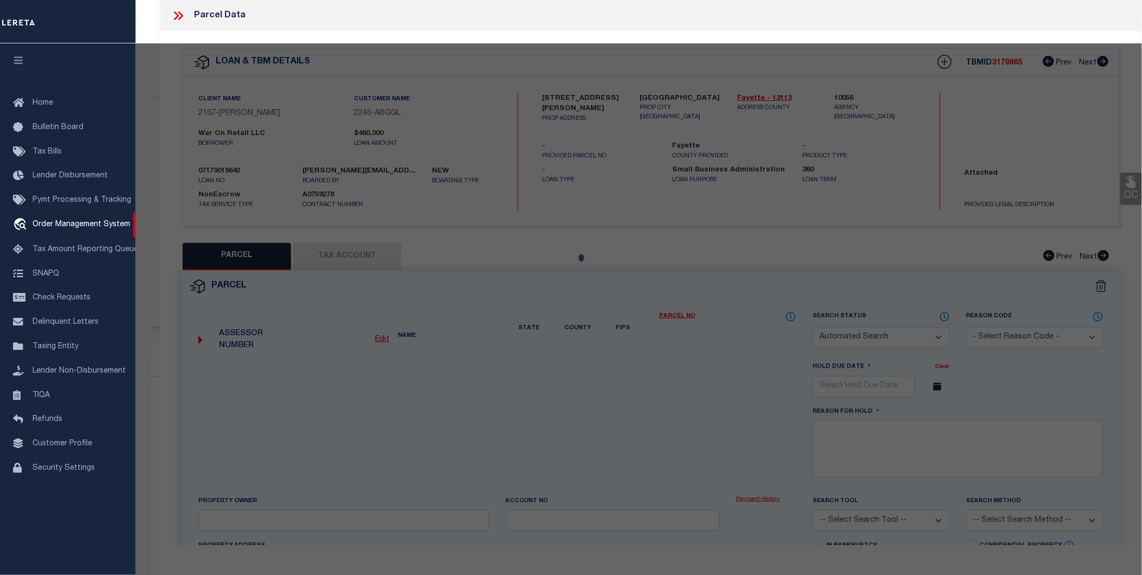
select select "CP"
type input "JASON FAYETTE LLC"
select select
type input "250 ROBINSON DR"
checkbox input "false"
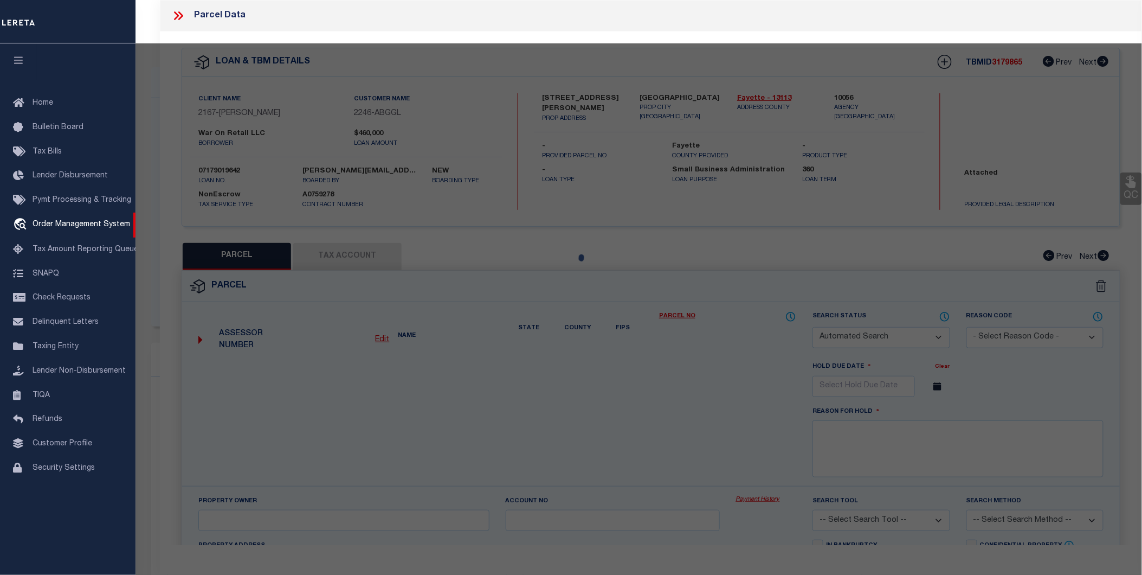
type input "Fayetteville GA 30214"
type textarea "LOT 19 PART OF LOT 18 EAST FAYETTE IND PARK"
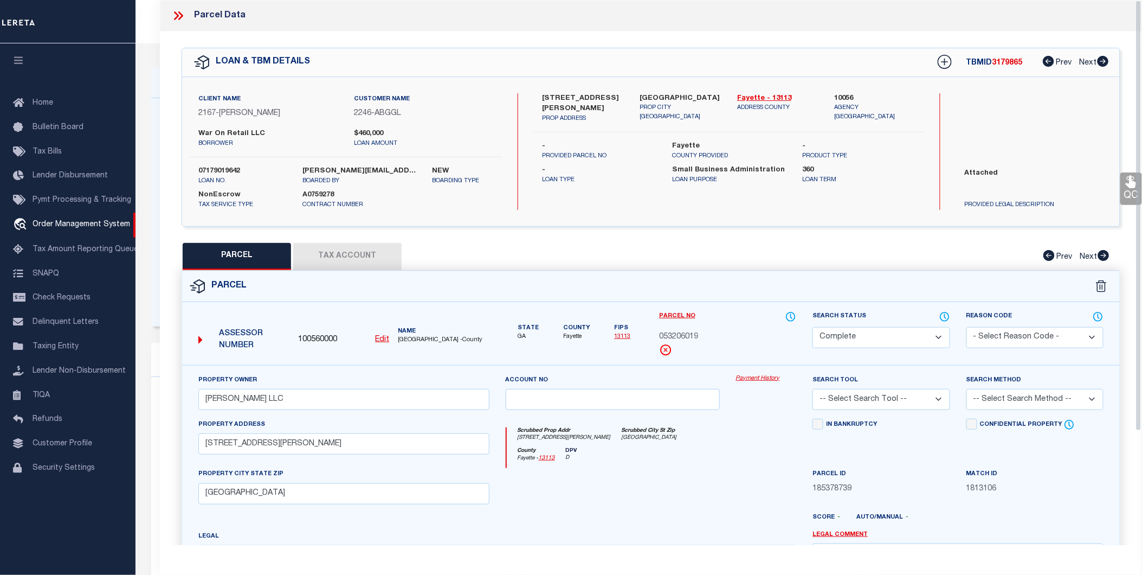
click at [746, 370] on div "Property Owner JASON FAYETTE LLC Account no Payment History Search Tool -- Sele…" at bounding box center [651, 507] width 938 height 284
click at [744, 375] on link "Payment History" at bounding box center [766, 378] width 61 height 9
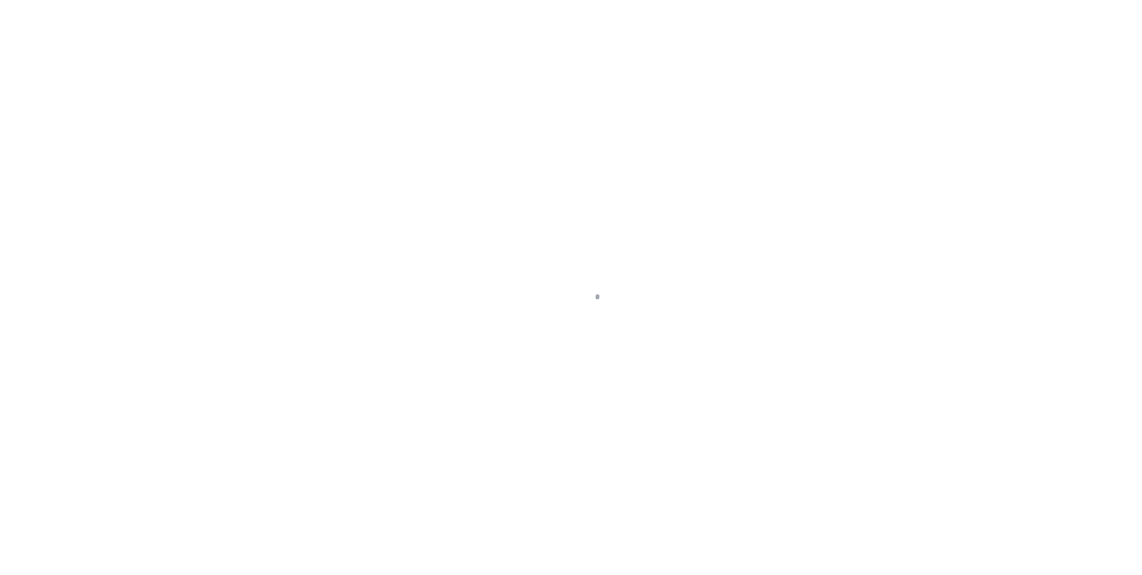
select select "NonEscrow"
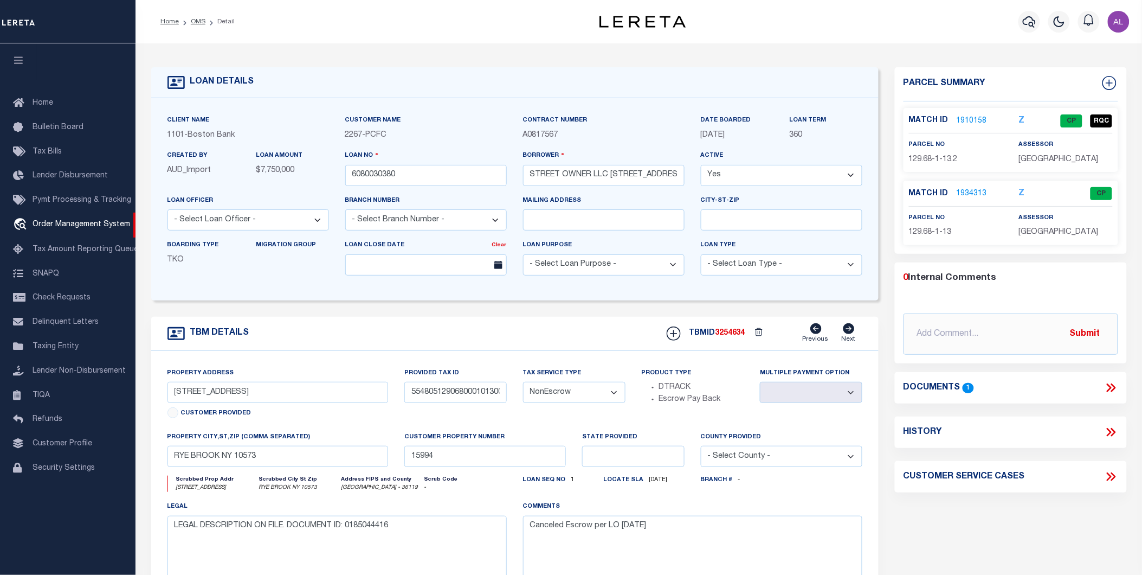
click at [978, 117] on link "1910158" at bounding box center [972, 120] width 30 height 11
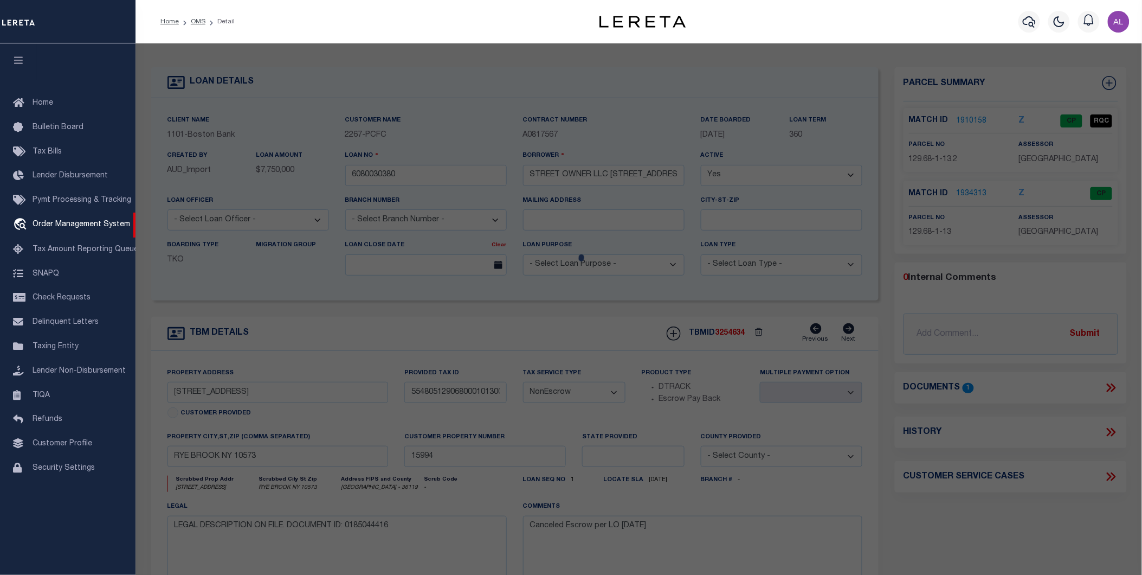
checkbox input "false"
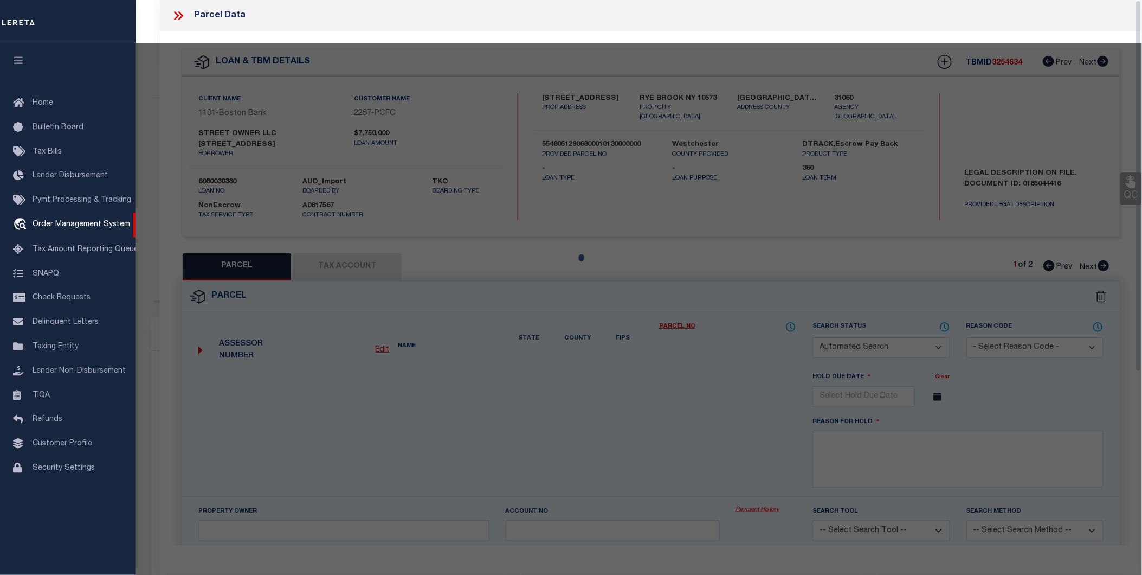
select select "CP"
type input "900 KING STREET OWNER LLC"
select select "AGW"
select select "ADD"
type input "KING ST CELL 900"
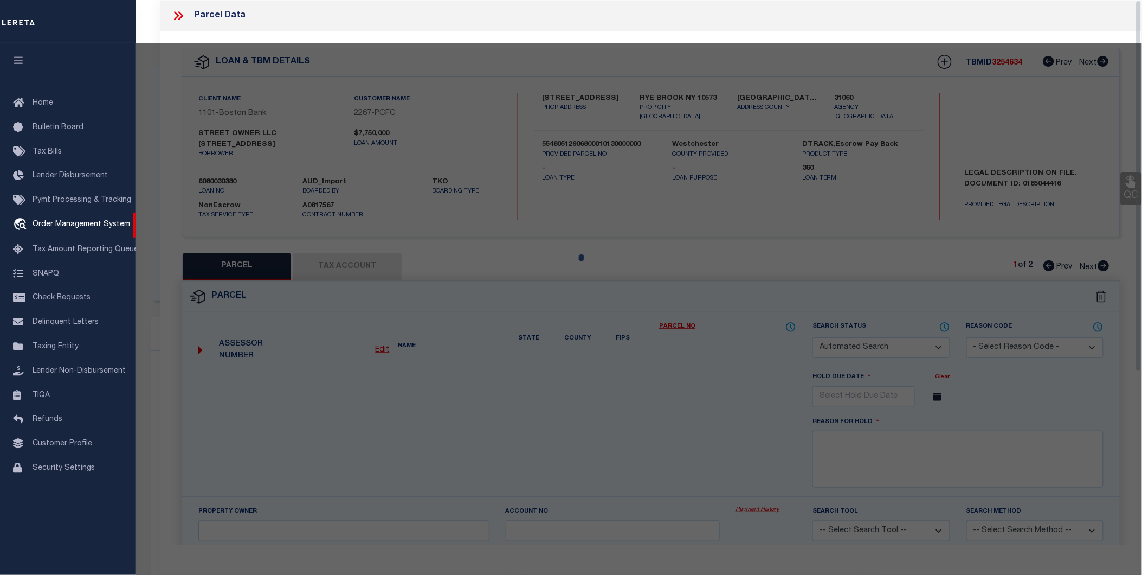
type input "RYE NY"
type textarea "03/17/2023pk Searched by tax bill provided by client."
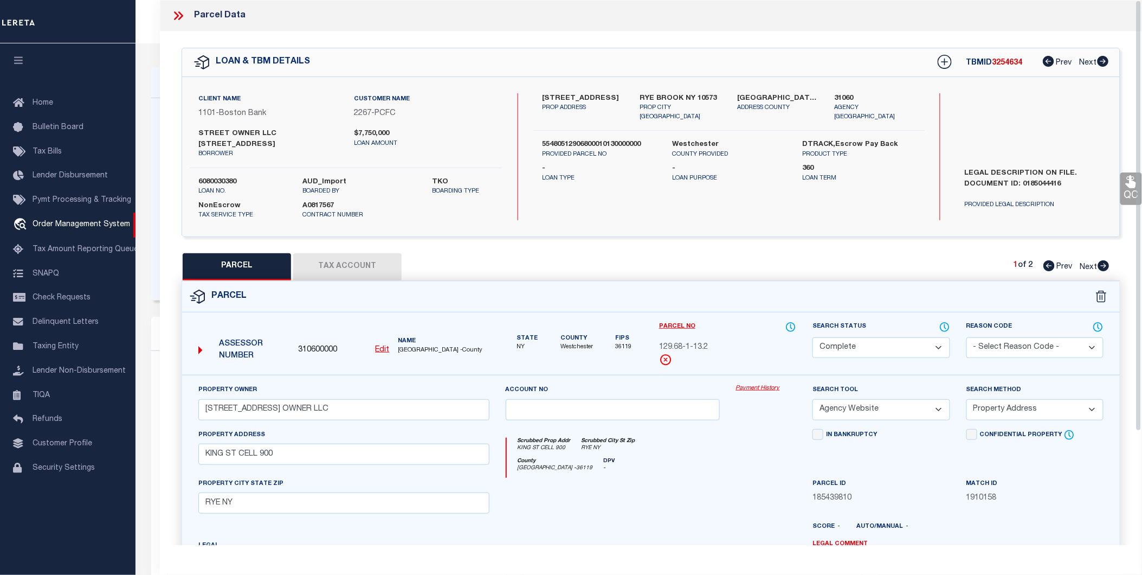
click at [752, 384] on link "Payment History" at bounding box center [766, 388] width 61 height 9
